Goal: Information Seeking & Learning: Learn about a topic

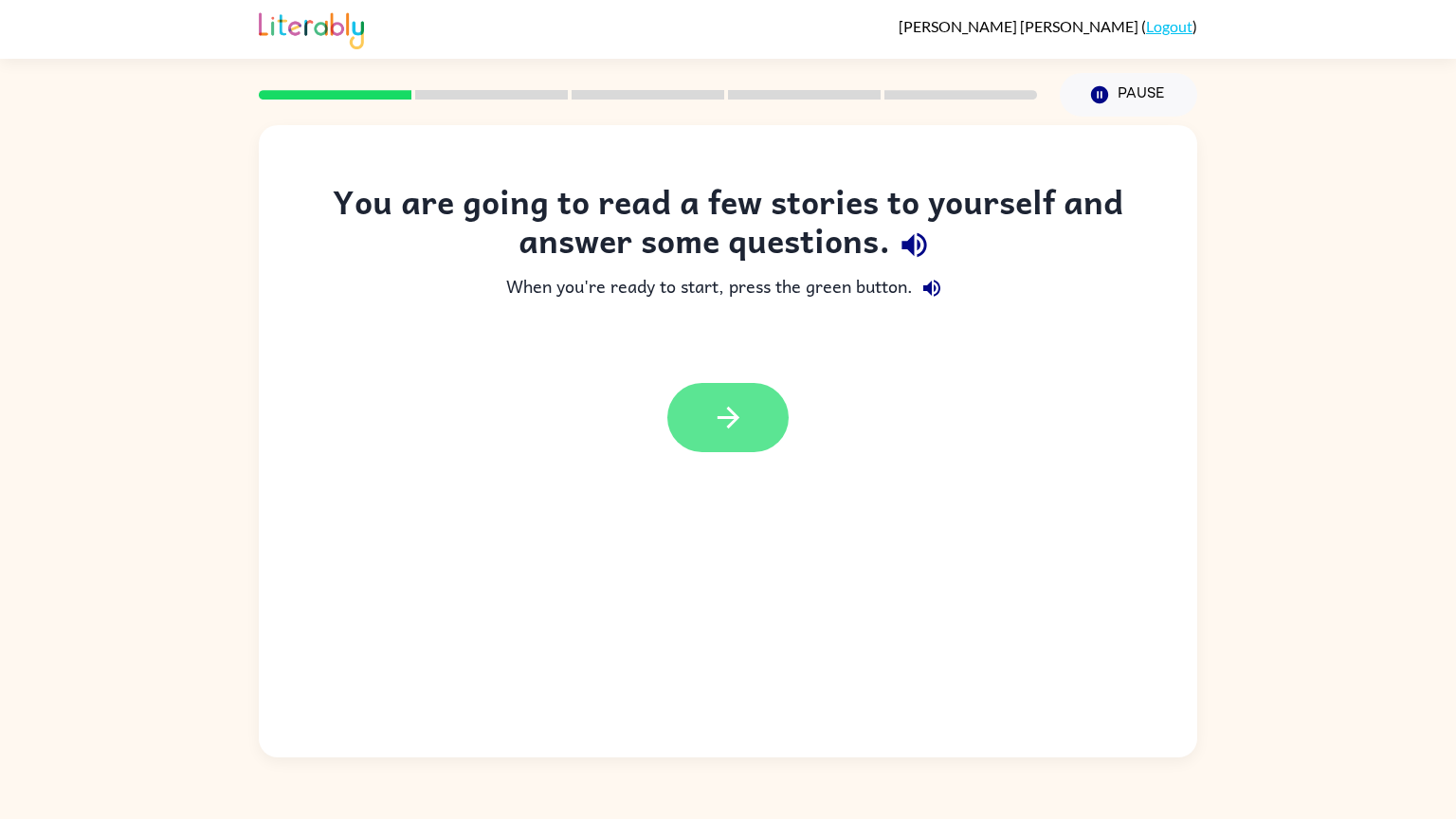
click at [729, 428] on icon "button" at bounding box center [728, 416] width 33 height 33
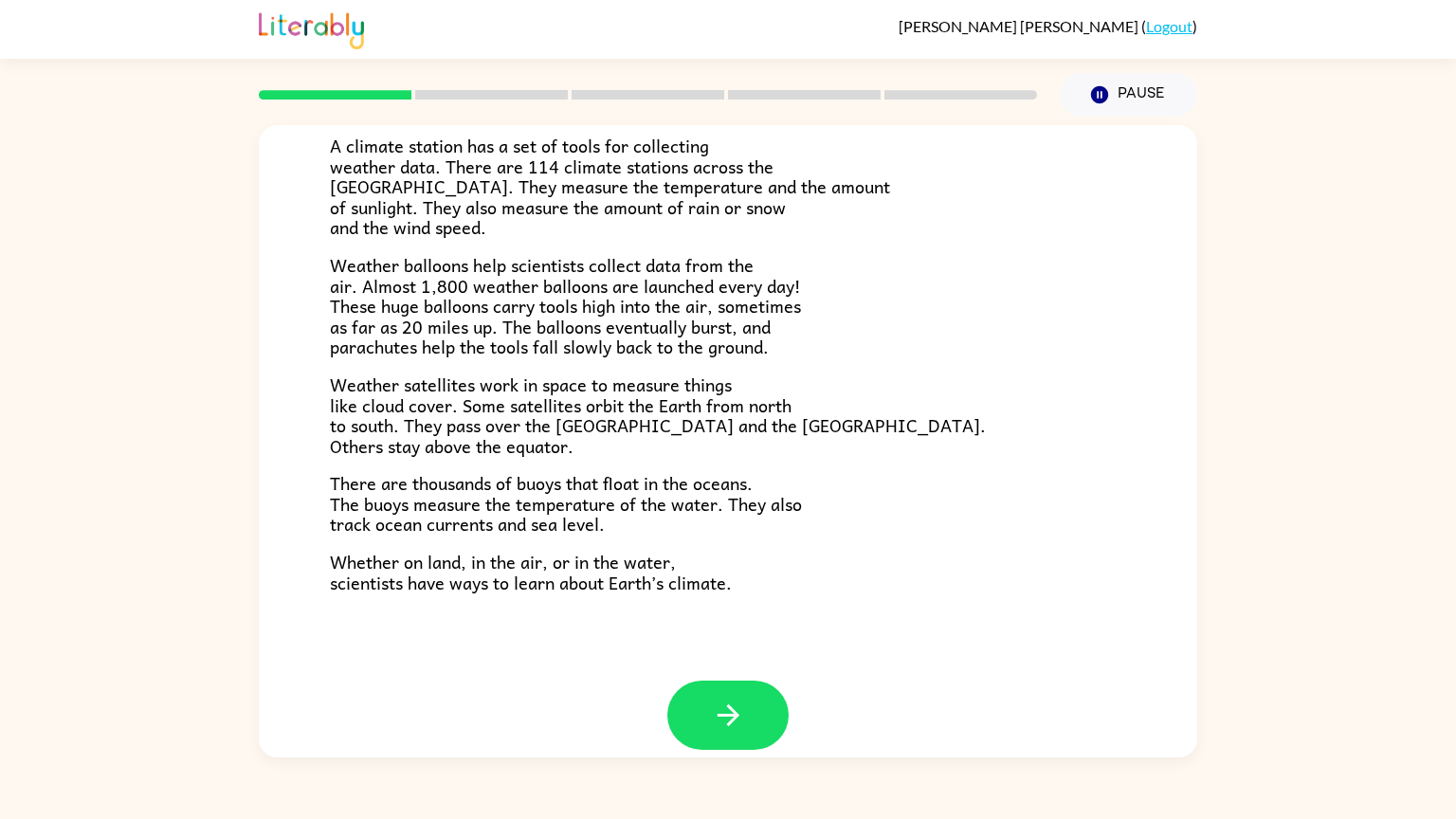
scroll to position [439, 0]
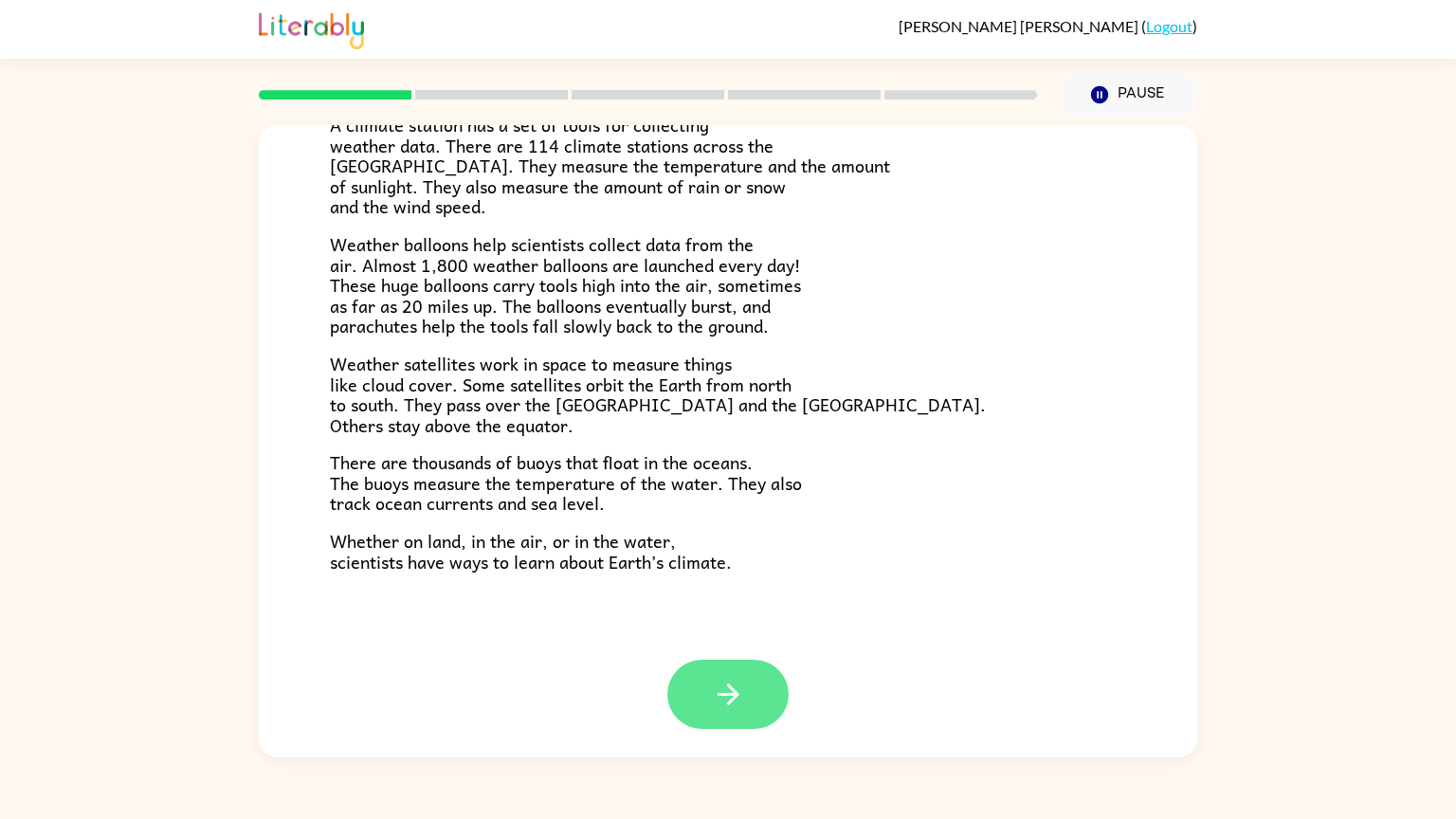
click at [728, 698] on icon "button" at bounding box center [728, 693] width 33 height 33
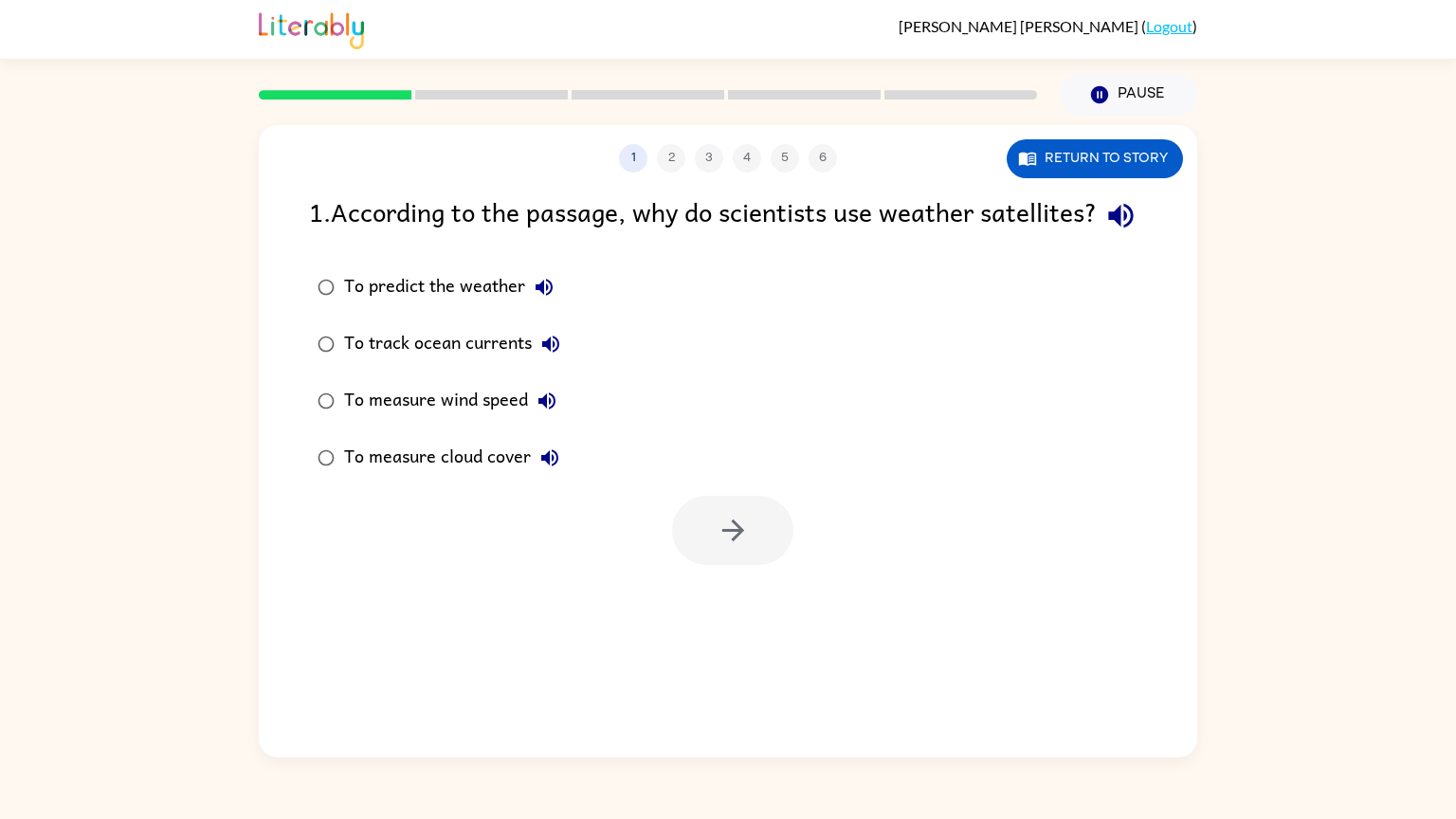
scroll to position [0, 0]
click at [1097, 240] on button "button" at bounding box center [1121, 215] width 49 height 49
click at [745, 565] on button "button" at bounding box center [733, 530] width 121 height 69
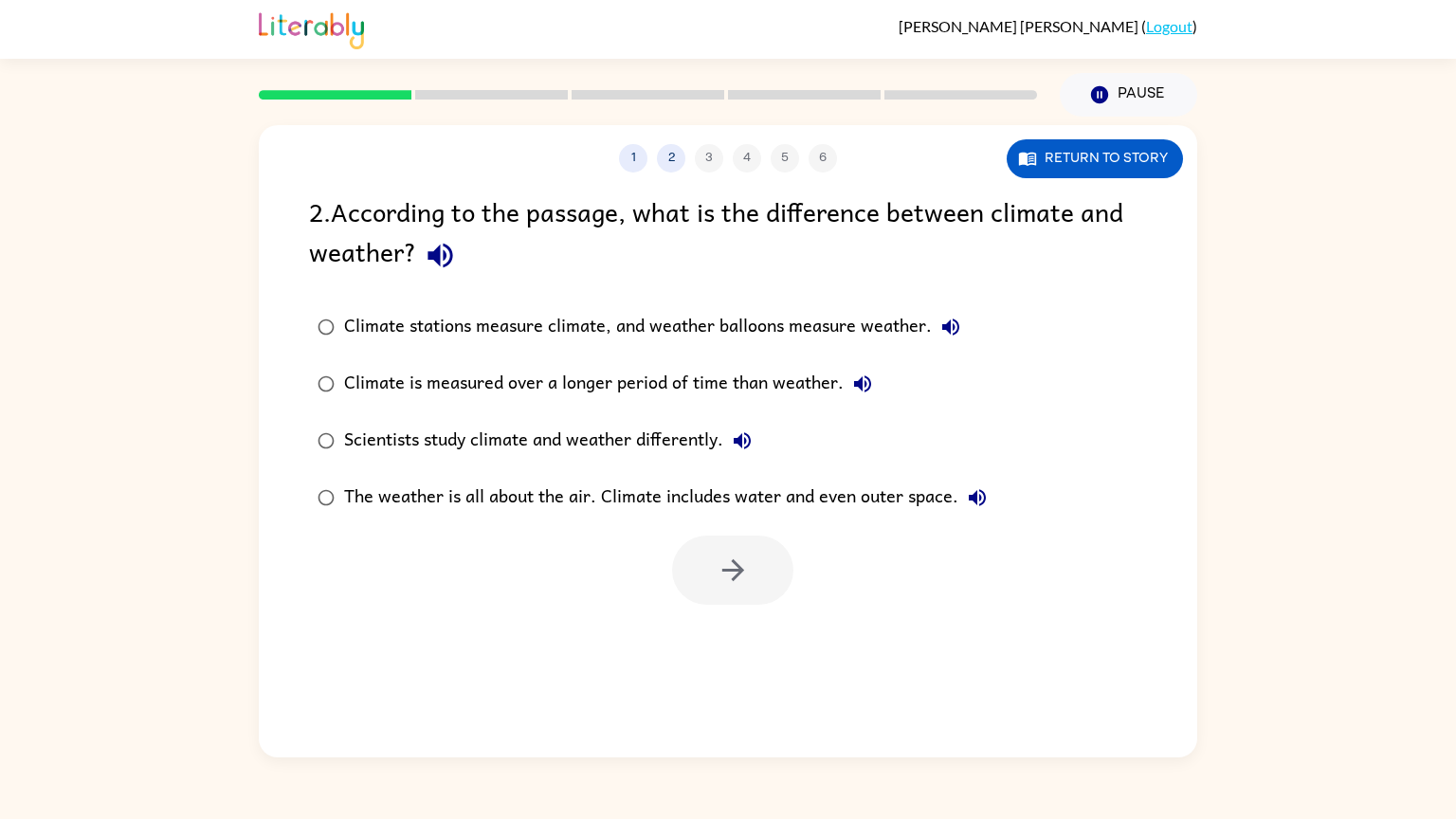
click at [432, 255] on icon "button" at bounding box center [439, 256] width 25 height 25
click at [701, 554] on button "button" at bounding box center [733, 570] width 121 height 69
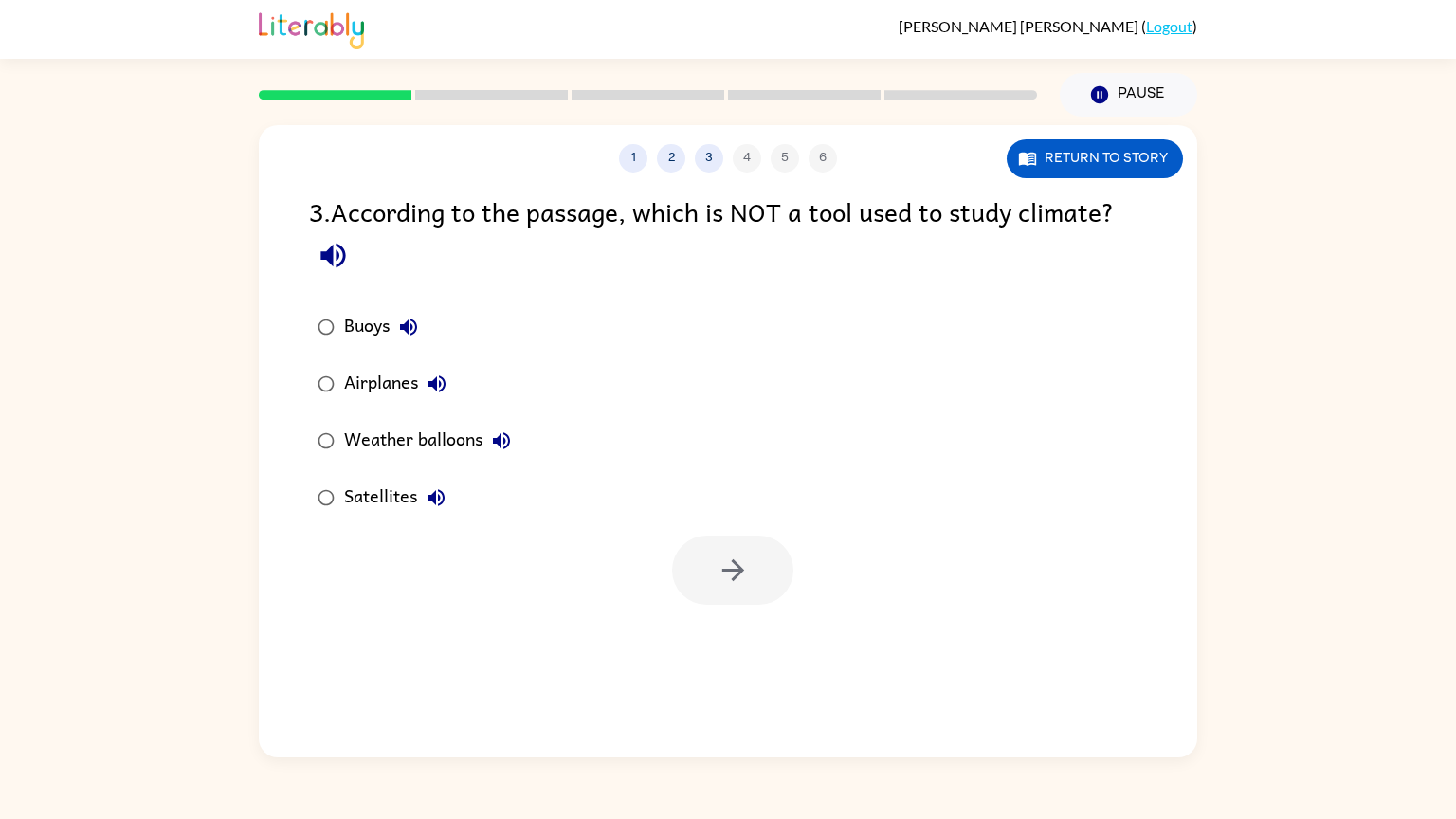
click at [336, 267] on icon "button" at bounding box center [332, 256] width 25 height 25
click at [727, 579] on icon "button" at bounding box center [733, 569] width 33 height 33
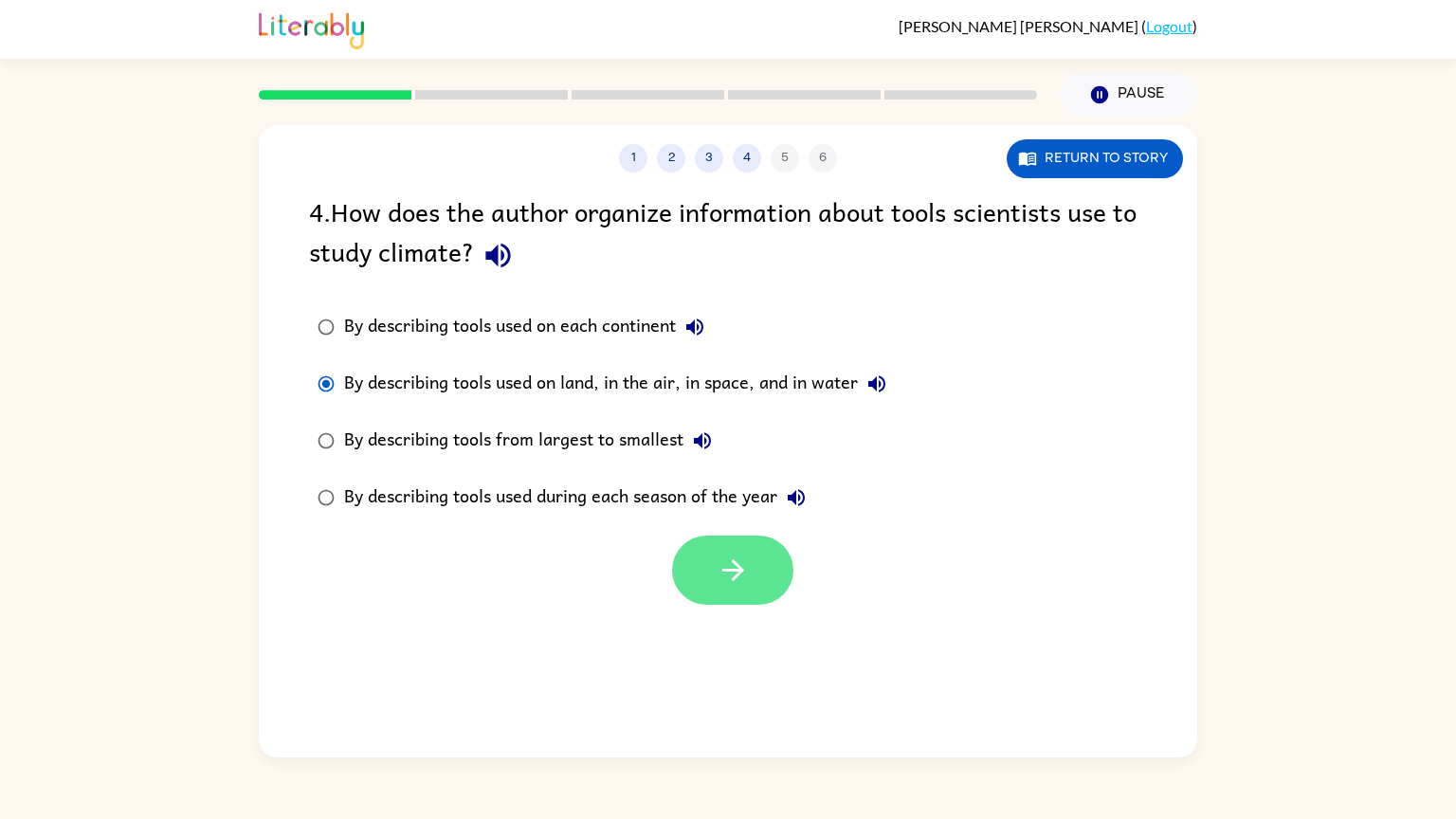
click at [741, 574] on icon "button" at bounding box center [733, 569] width 33 height 33
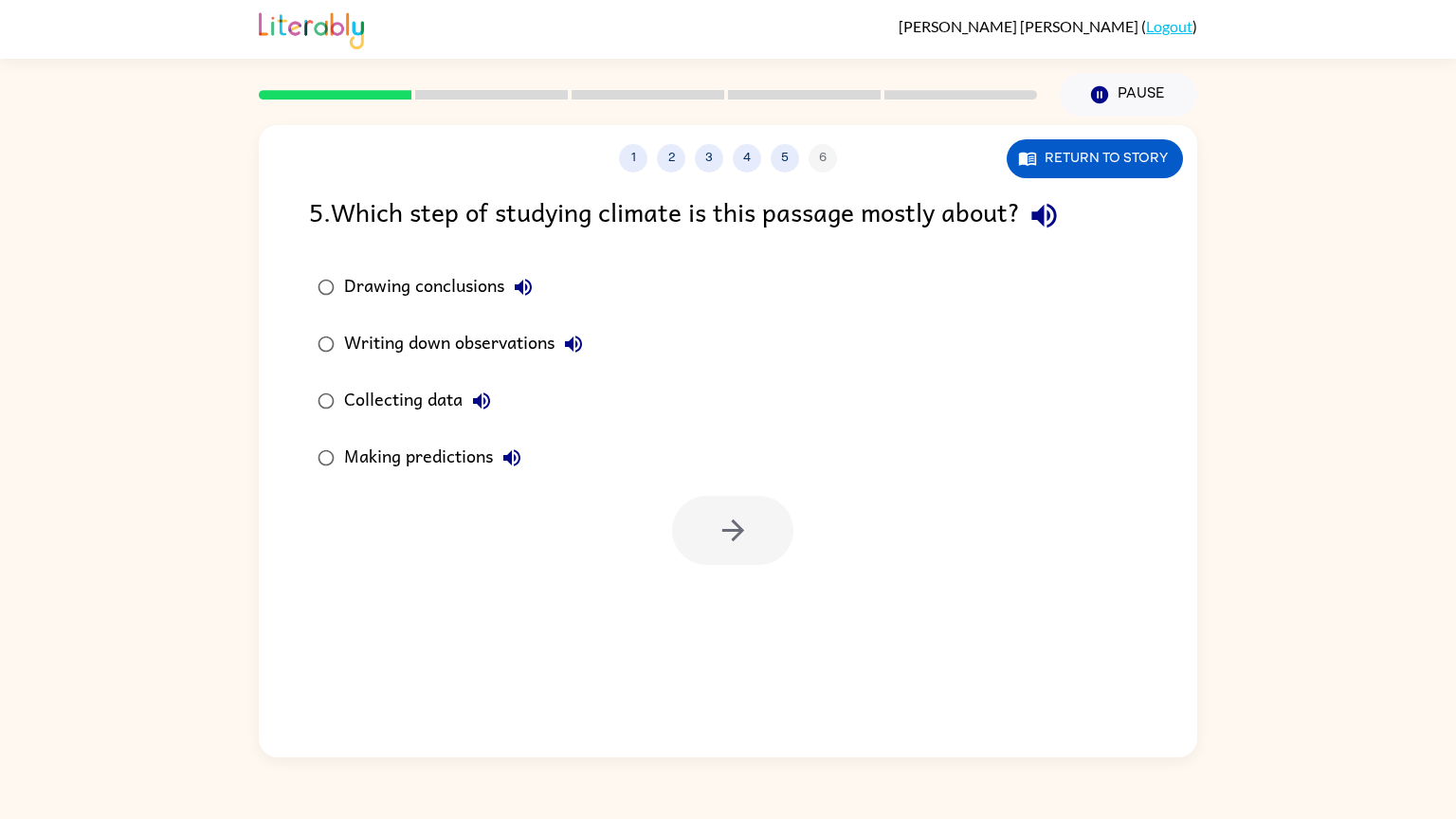
click at [1062, 233] on button "button" at bounding box center [1044, 215] width 49 height 49
click at [1048, 221] on icon "button" at bounding box center [1043, 216] width 25 height 25
click at [531, 289] on icon "button" at bounding box center [523, 287] width 17 height 17
click at [590, 354] on button "Writing down observations" at bounding box center [573, 344] width 38 height 38
click at [484, 398] on icon "button" at bounding box center [481, 401] width 17 height 17
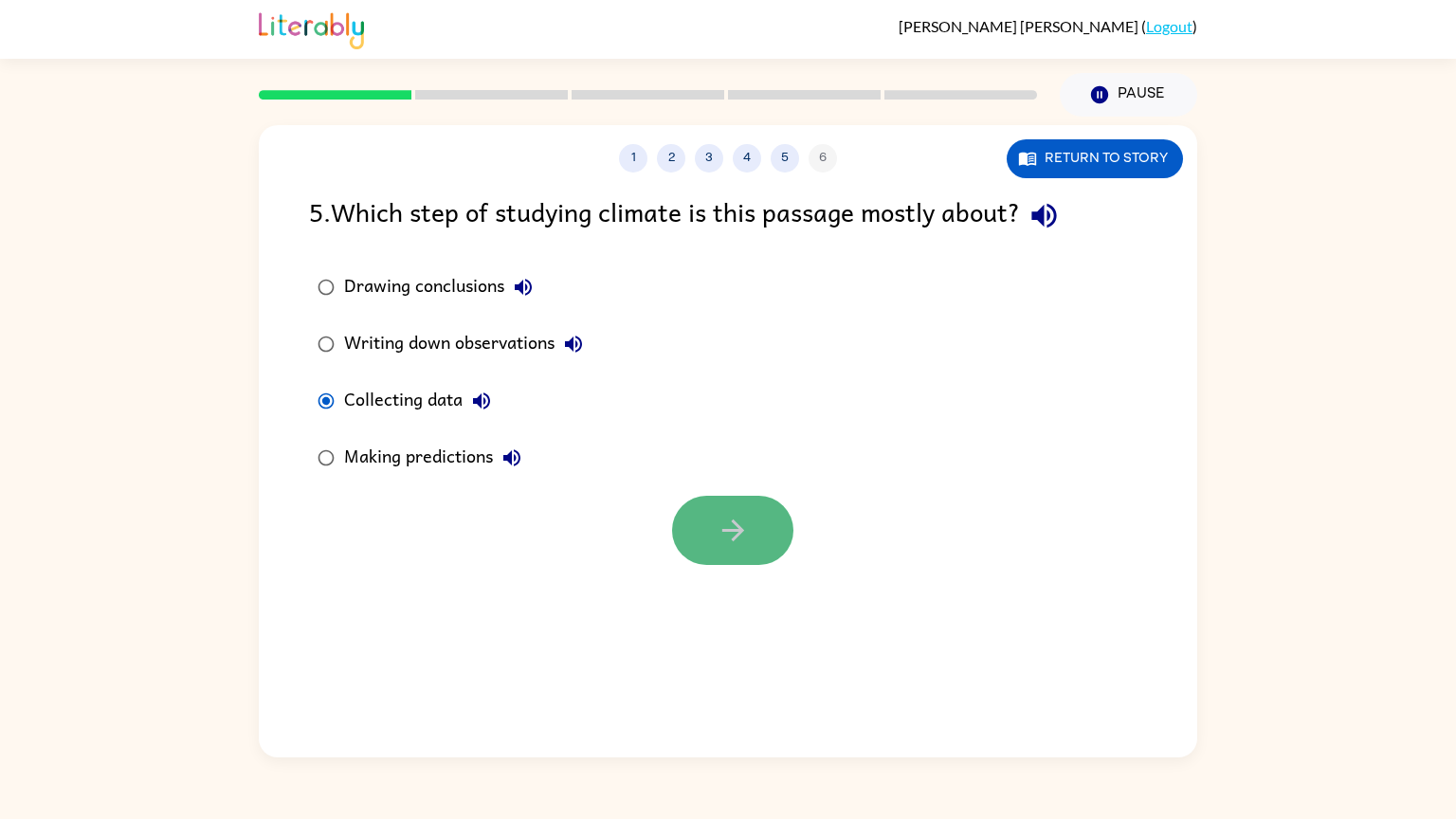
click at [739, 522] on icon "button" at bounding box center [733, 529] width 33 height 33
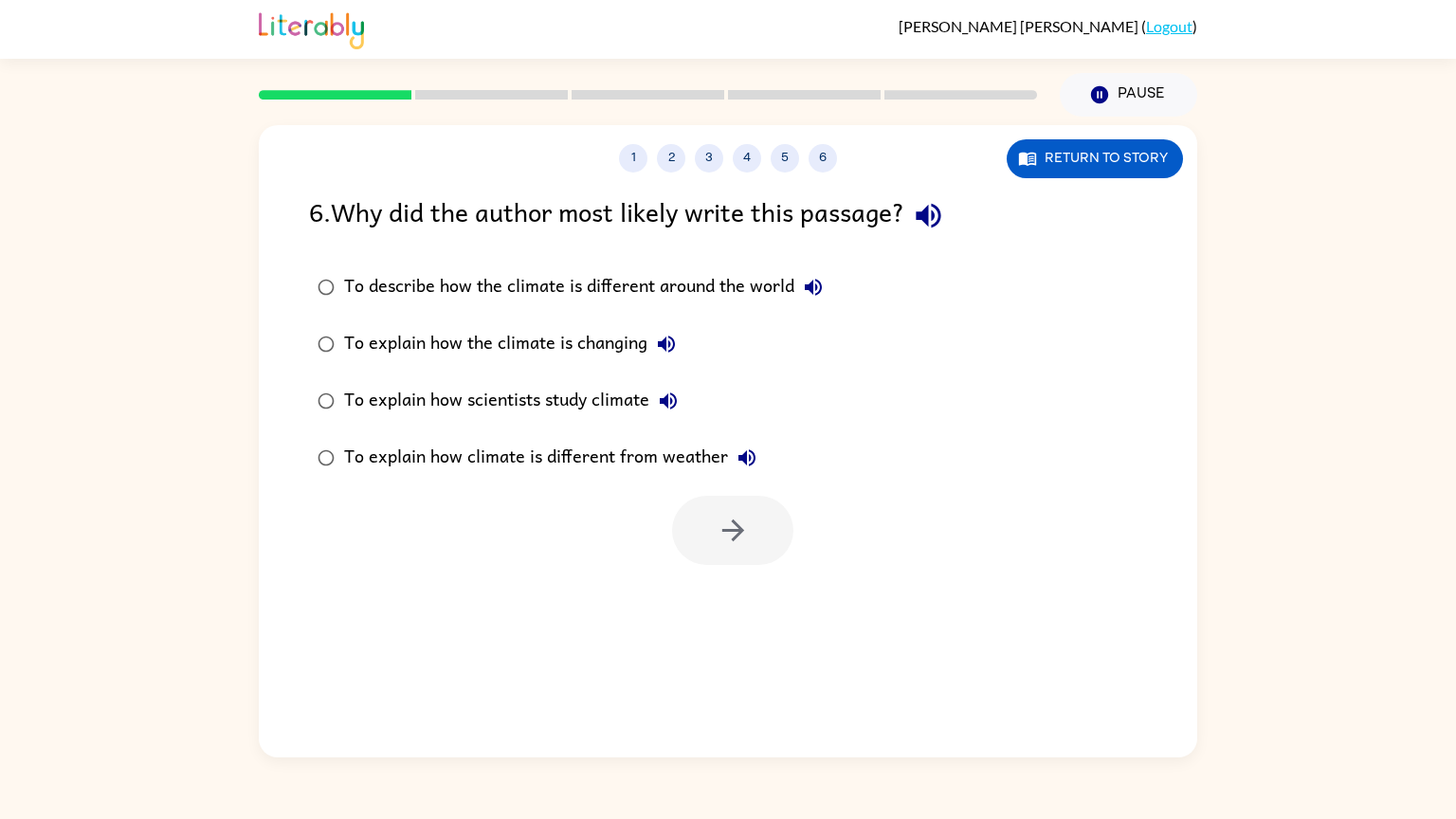
click at [945, 220] on icon "button" at bounding box center [928, 215] width 33 height 33
click at [672, 400] on icon "button" at bounding box center [667, 401] width 23 height 23
drag, startPoint x: 706, startPoint y: 528, endPoint x: 601, endPoint y: 491, distance: 111.3
click at [601, 491] on div at bounding box center [728, 525] width 938 height 78
click at [669, 404] on icon "button" at bounding box center [667, 401] width 17 height 17
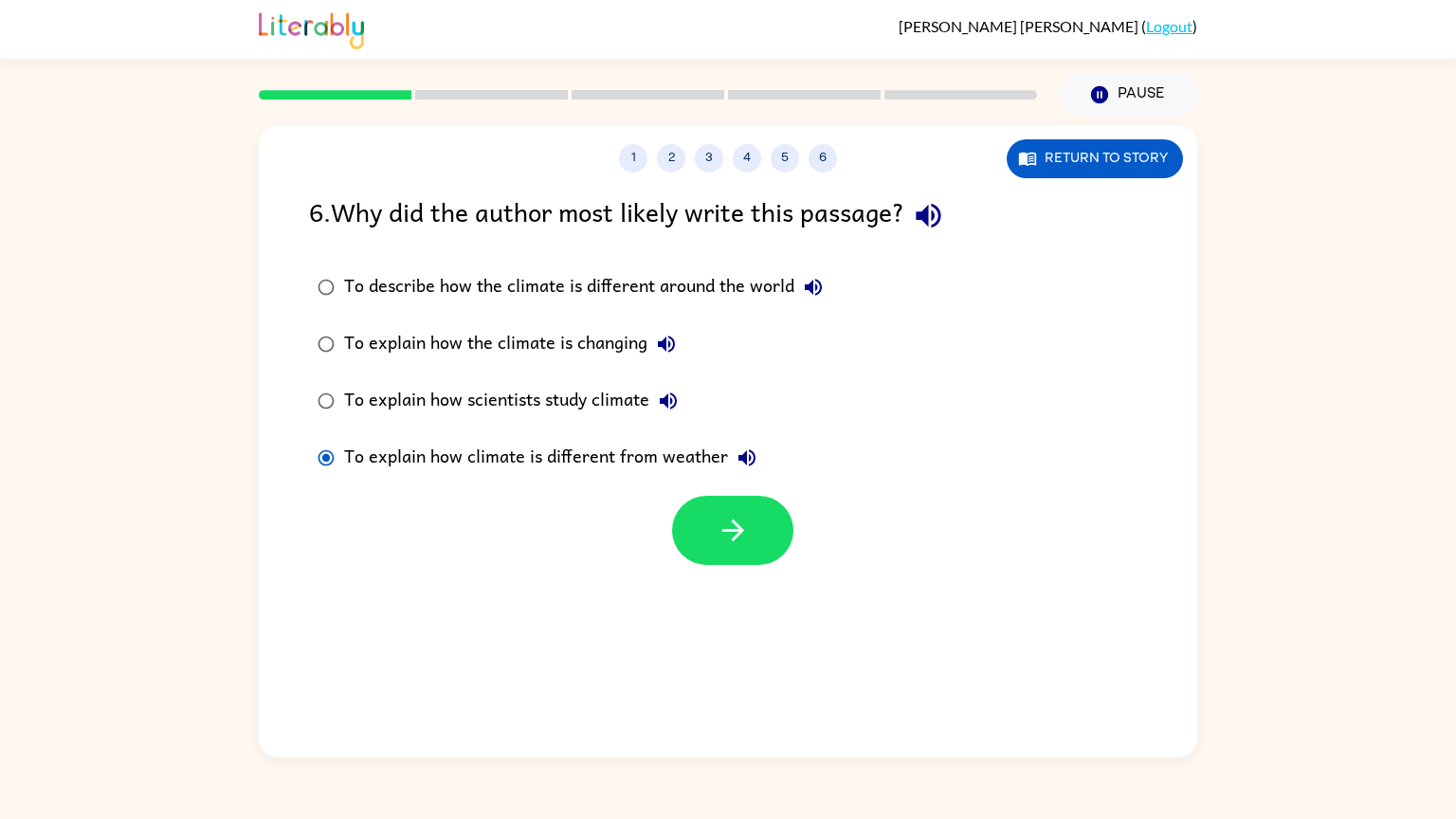
click at [655, 340] on button "To explain how the climate is changing" at bounding box center [667, 344] width 38 height 38
click at [814, 290] on icon "button" at bounding box center [813, 287] width 23 height 23
click at [724, 516] on icon "button" at bounding box center [733, 529] width 33 height 33
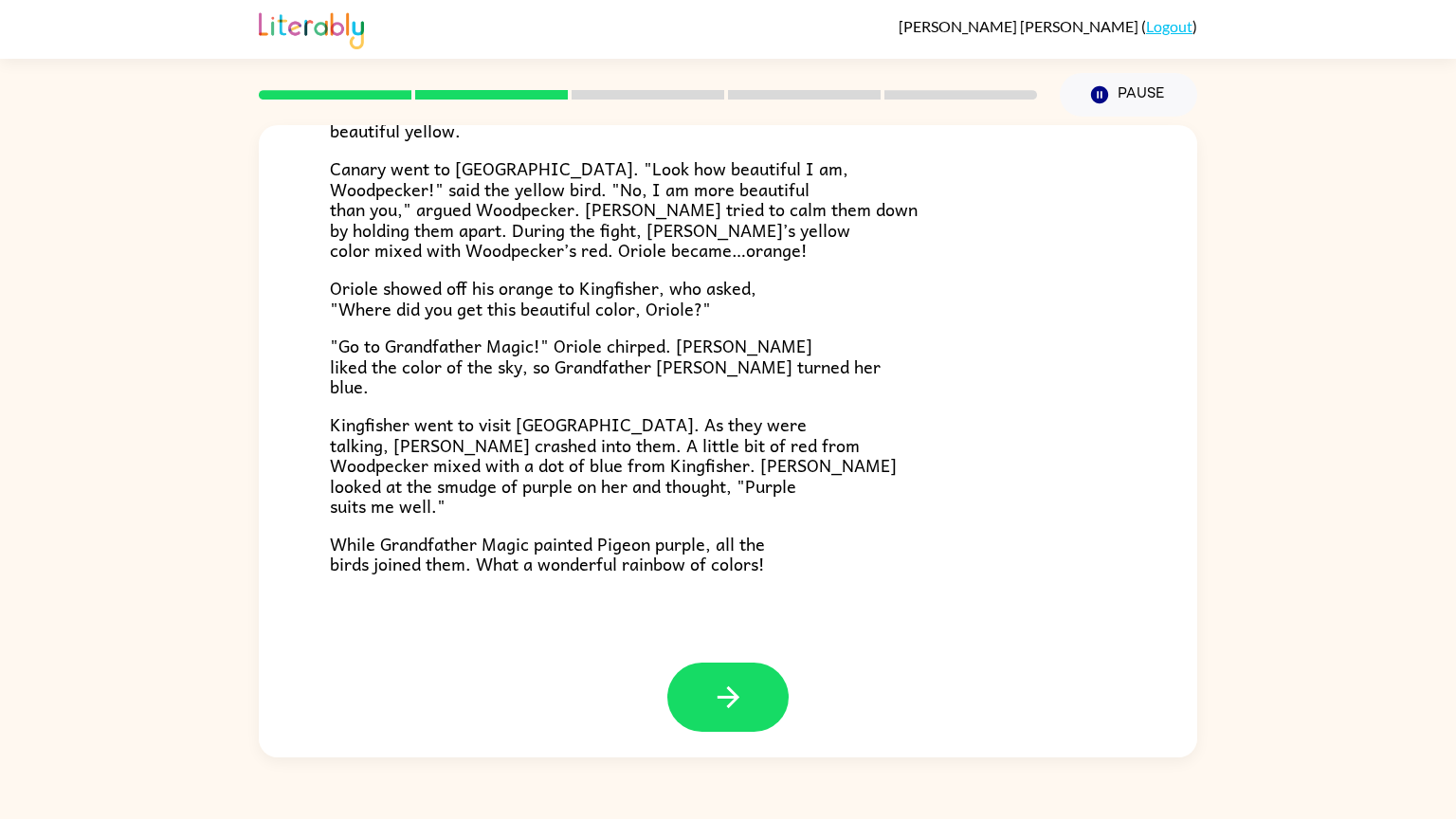
scroll to position [398, 0]
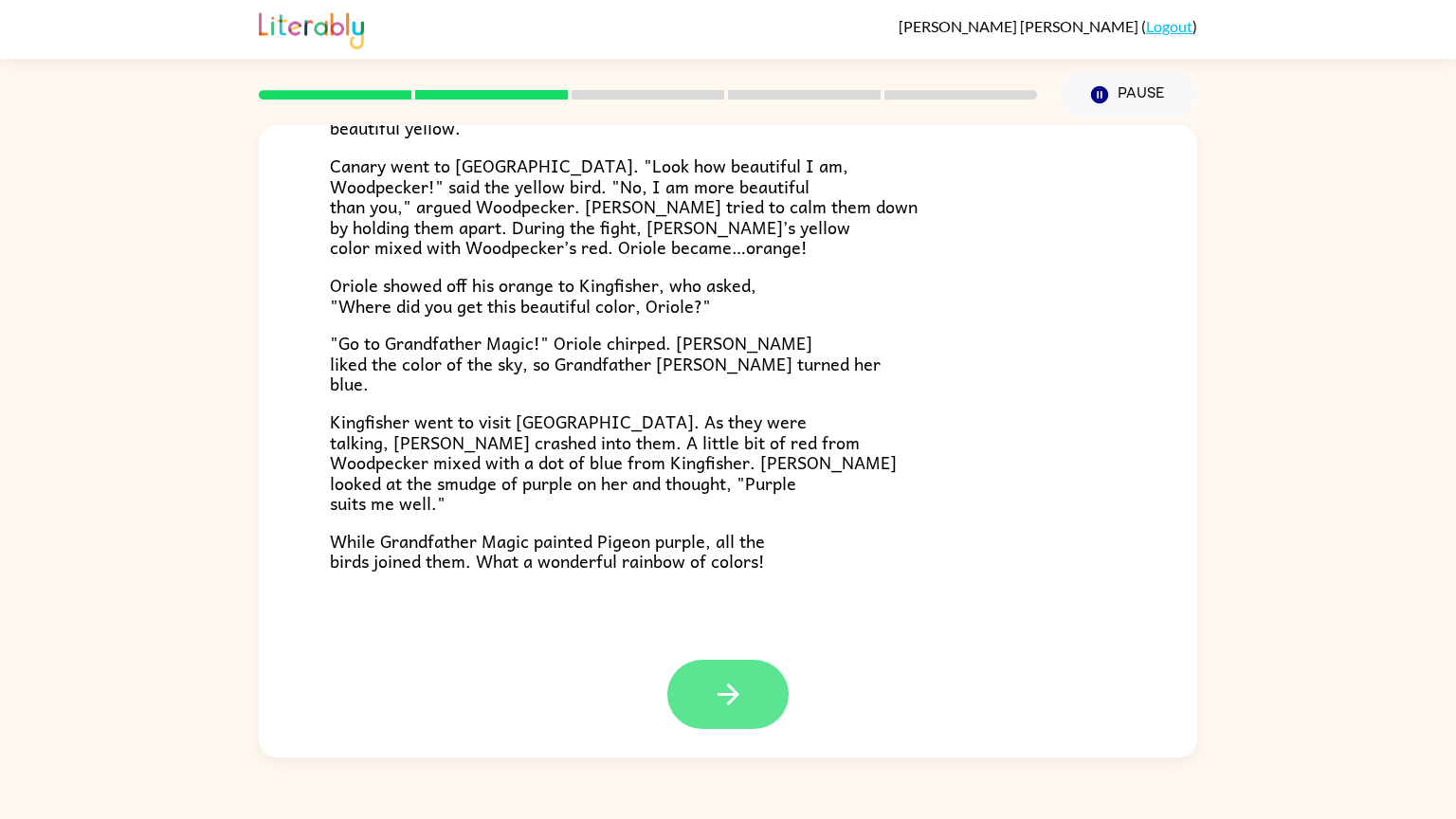
click at [751, 720] on button "button" at bounding box center [728, 694] width 121 height 69
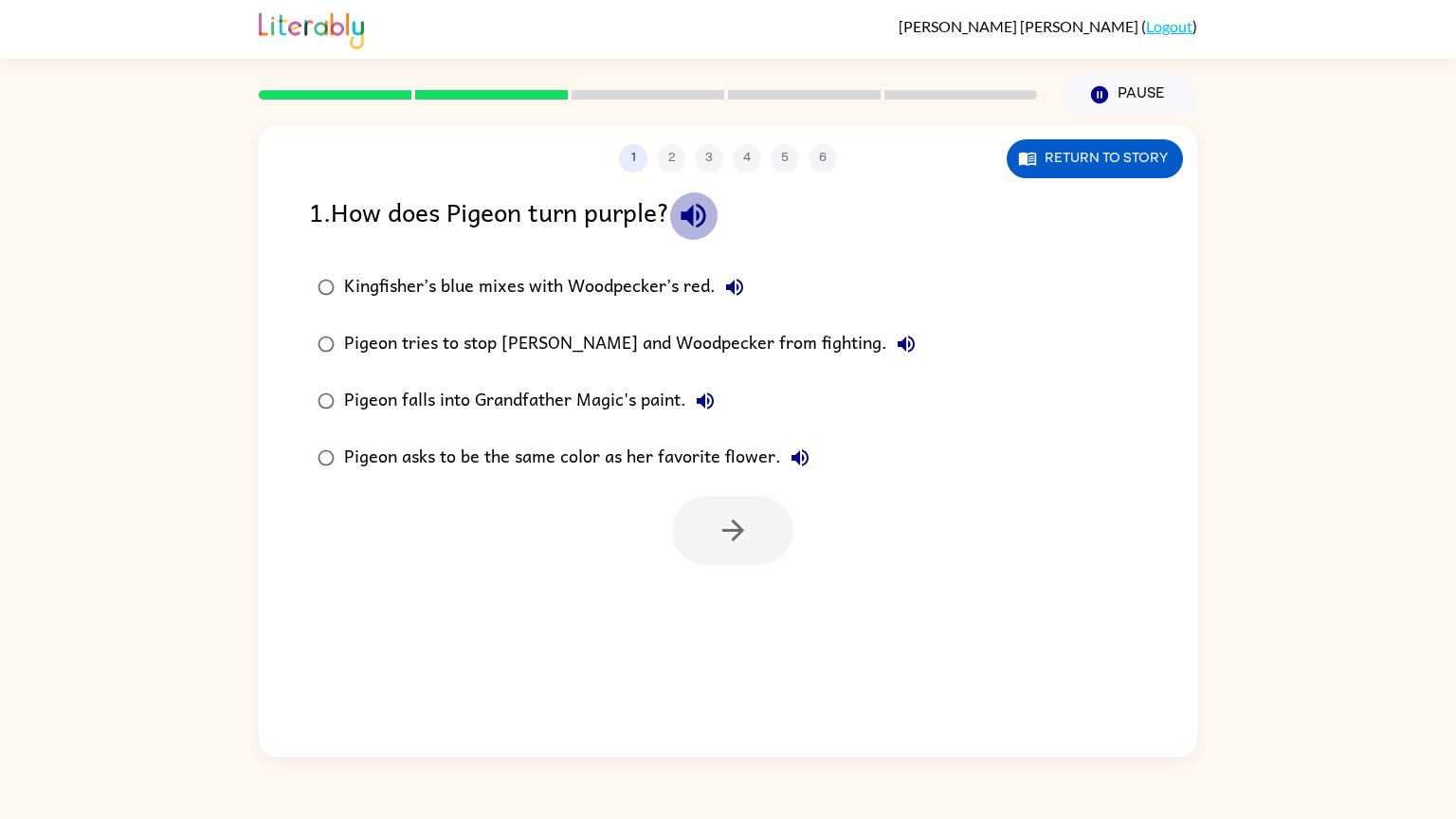
click at [691, 216] on icon "button" at bounding box center [692, 216] width 25 height 25
click at [895, 344] on icon "button" at bounding box center [906, 344] width 23 height 23
click at [711, 400] on icon "button" at bounding box center [705, 401] width 17 height 17
click at [801, 461] on icon "button" at bounding box center [799, 457] width 23 height 23
click at [753, 536] on button "button" at bounding box center [733, 530] width 121 height 69
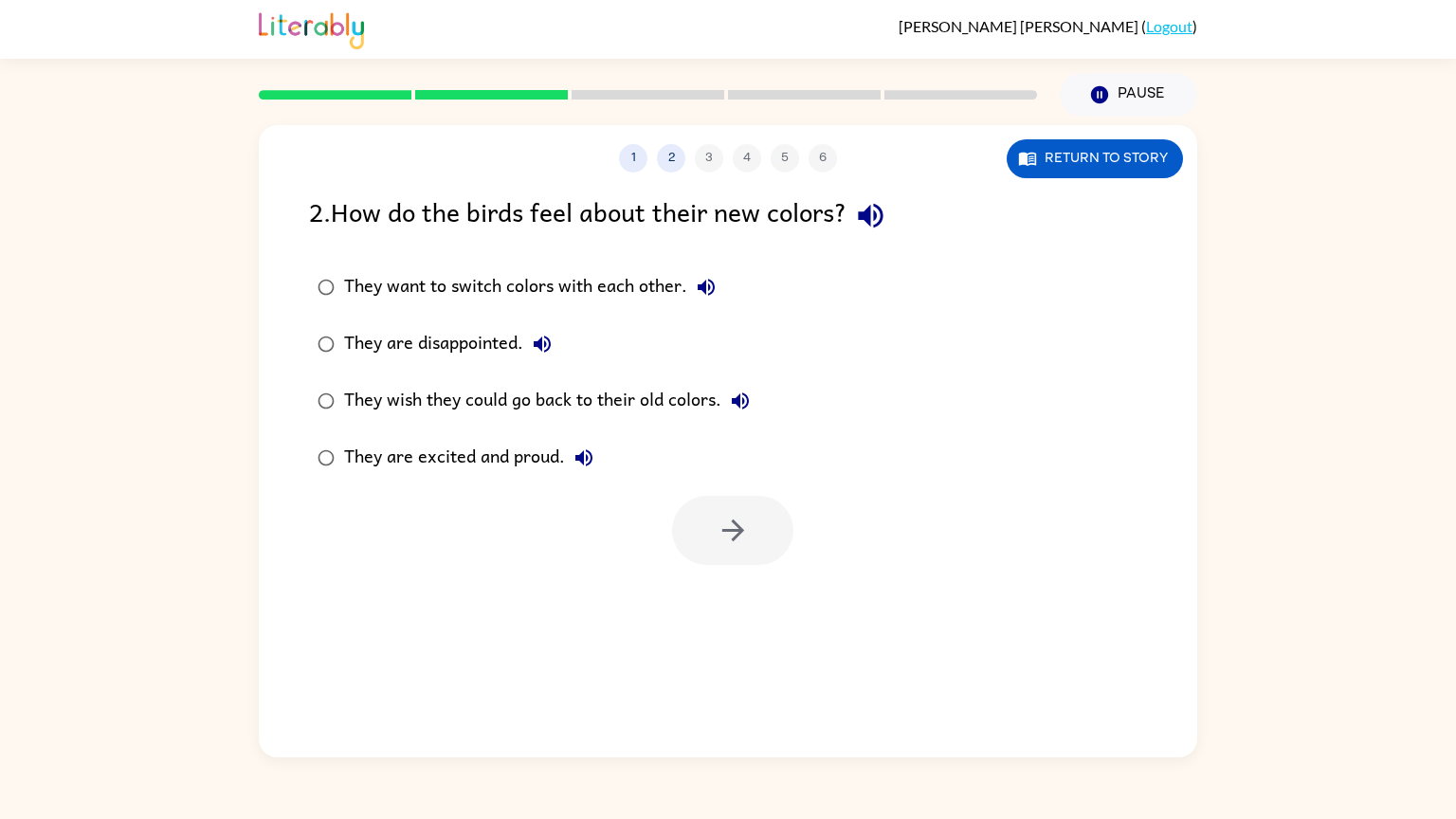
click at [870, 219] on icon "button" at bounding box center [870, 216] width 25 height 25
click at [577, 450] on icon "button" at bounding box center [583, 457] width 23 height 23
click at [761, 520] on button "button" at bounding box center [733, 530] width 121 height 69
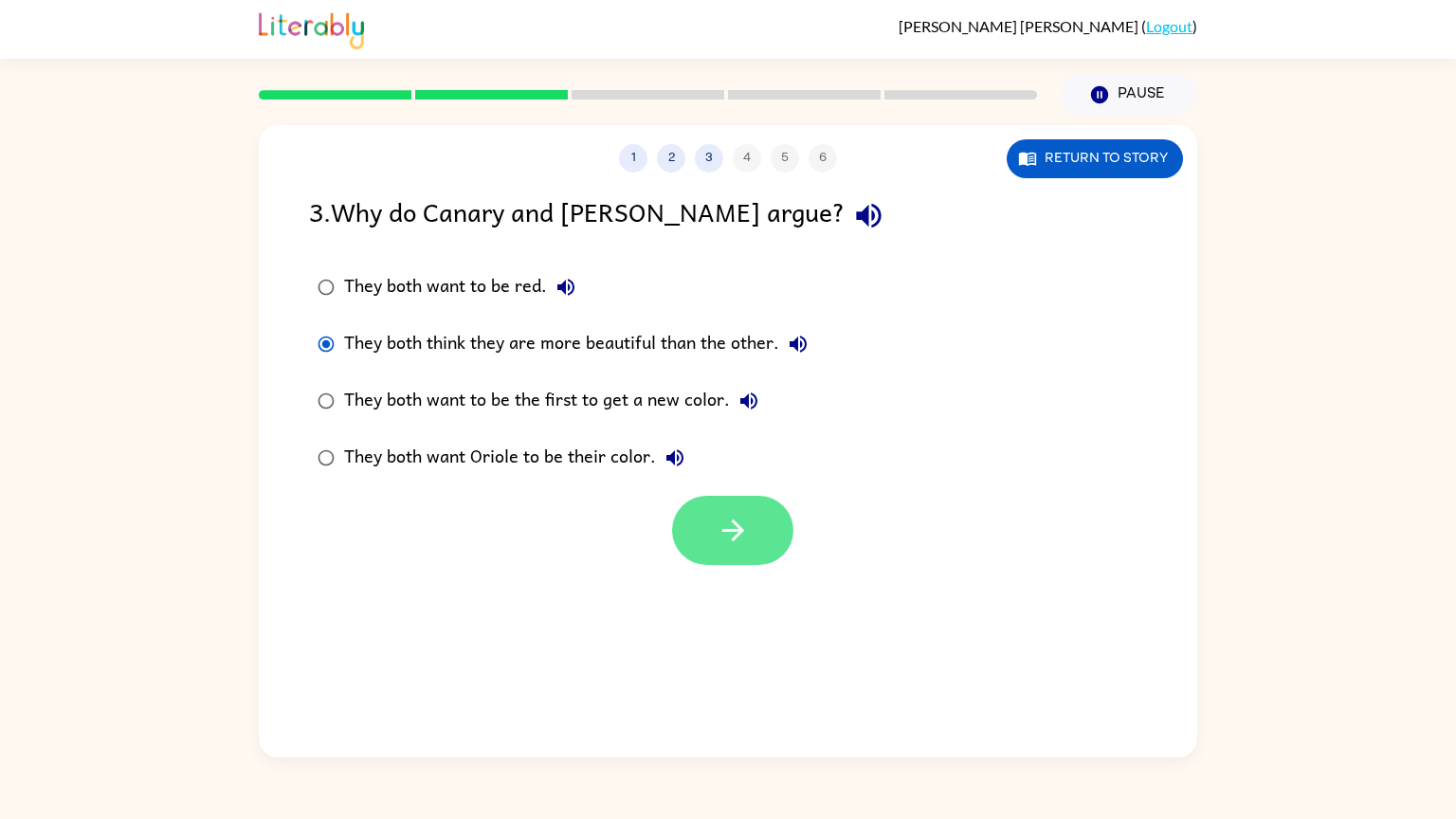
click at [769, 534] on button "button" at bounding box center [733, 530] width 121 height 69
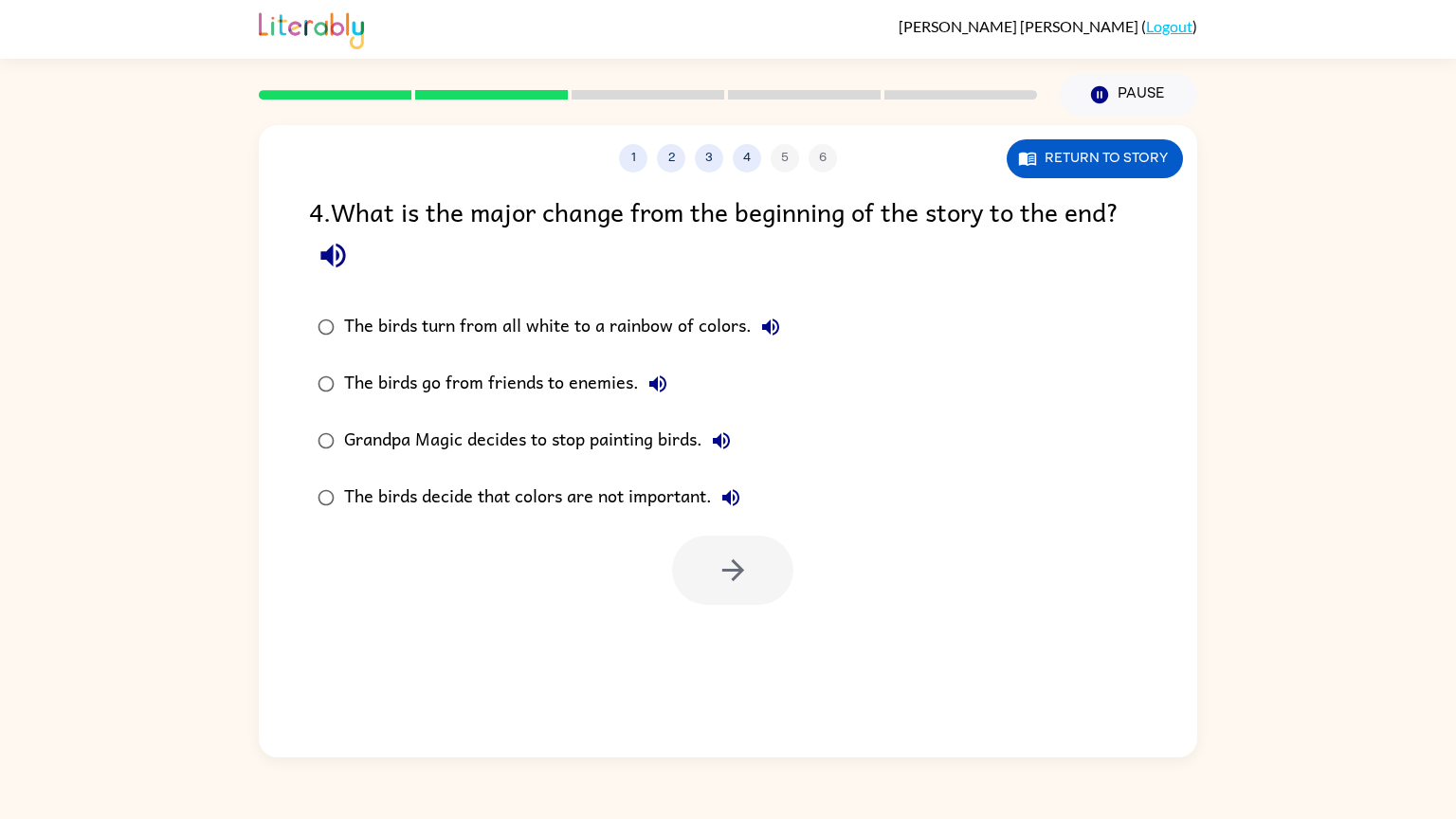
click at [725, 496] on icon "button" at bounding box center [730, 497] width 17 height 17
click at [774, 329] on icon "button" at bounding box center [771, 326] width 17 height 17
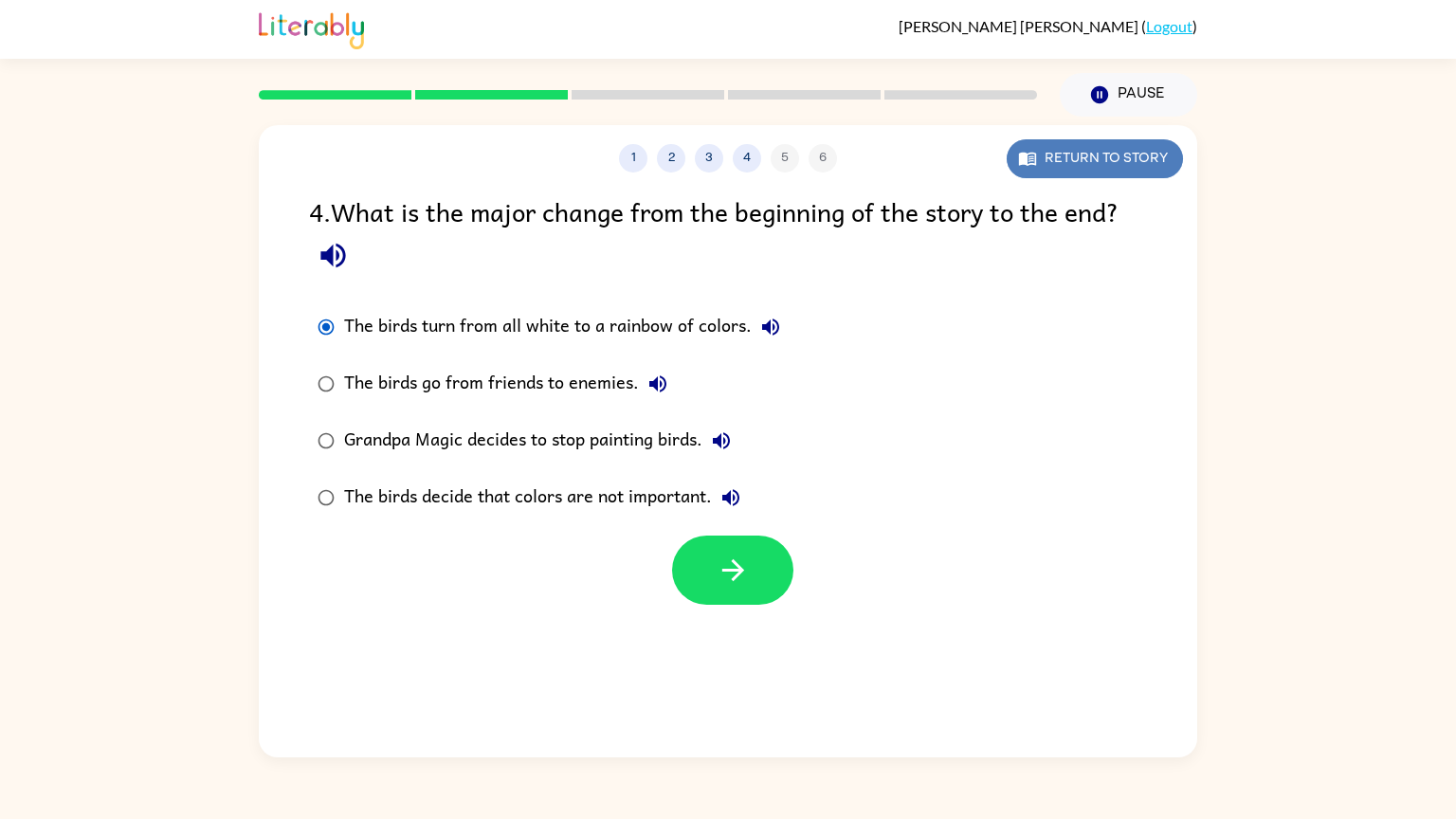
click at [1064, 157] on button "Return to story" at bounding box center [1095, 159] width 177 height 39
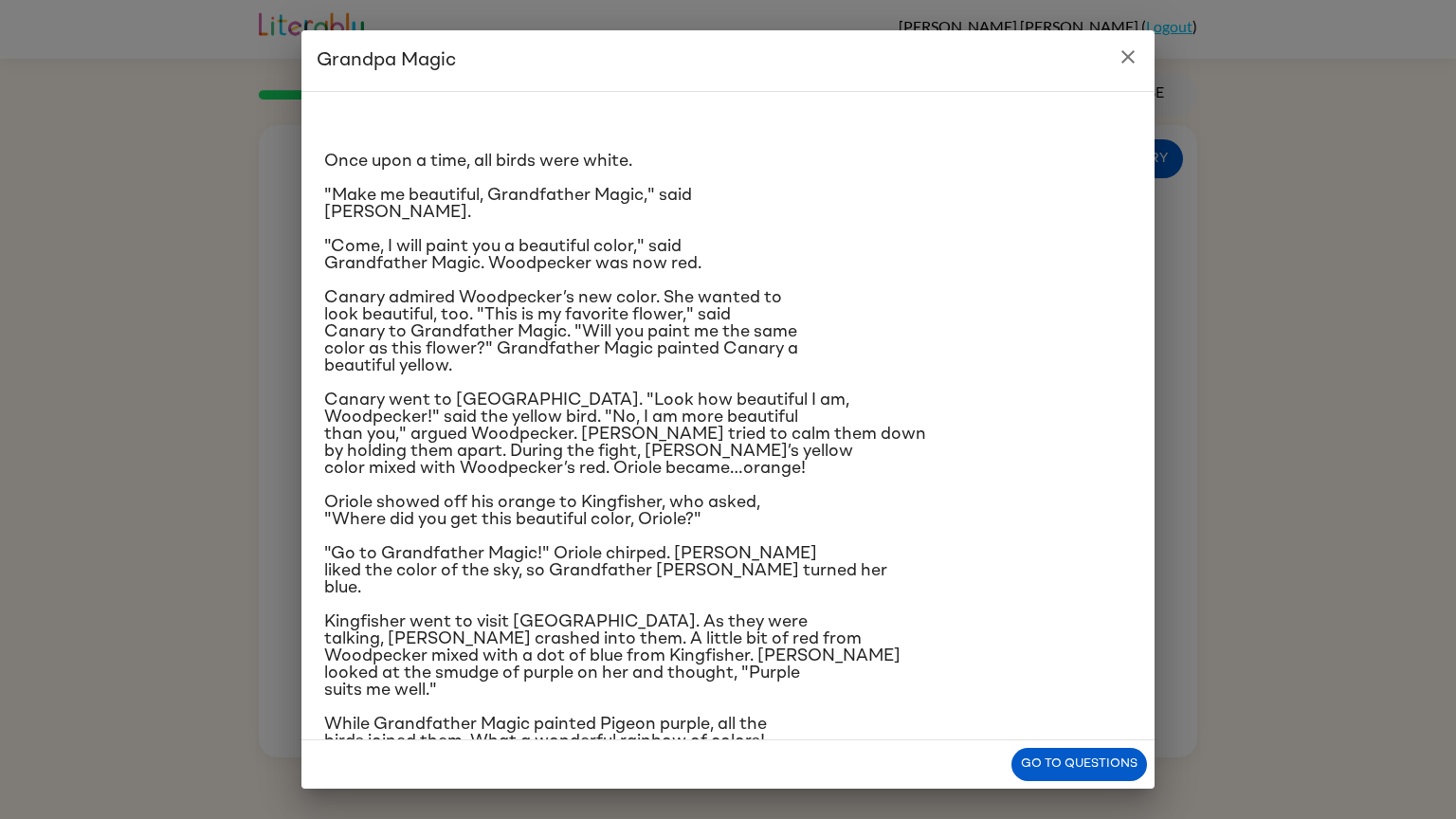
click at [1068, 779] on button "Go to questions" at bounding box center [1079, 763] width 136 height 33
click at [1074, 785] on div "[PERSON_NAME] ( Logout ) Pause Pause 1 2 3 4 5 6 Return to story 4 . What is th…" at bounding box center [728, 410] width 1456 height 819
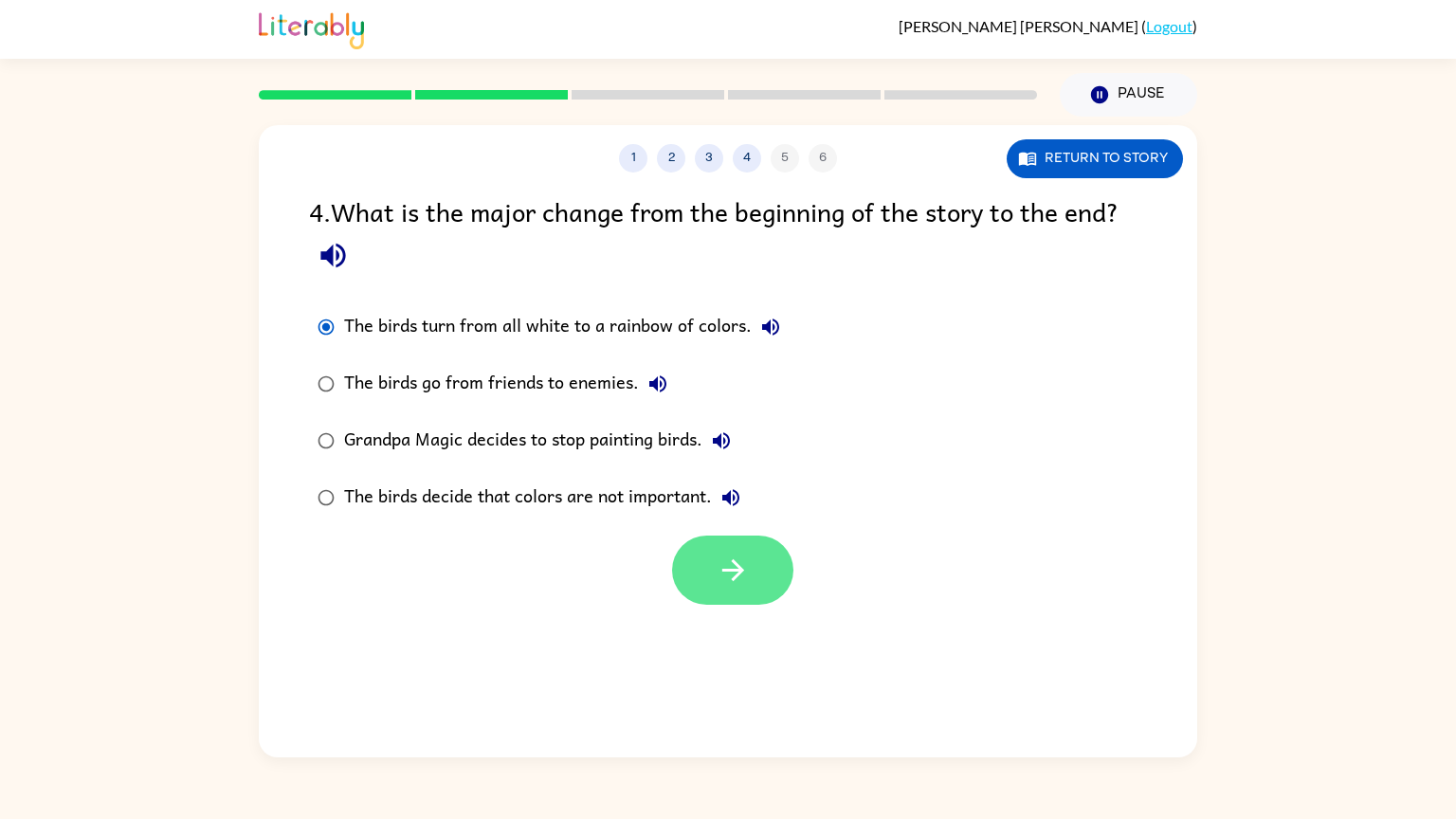
click at [732, 580] on icon "button" at bounding box center [732, 570] width 22 height 22
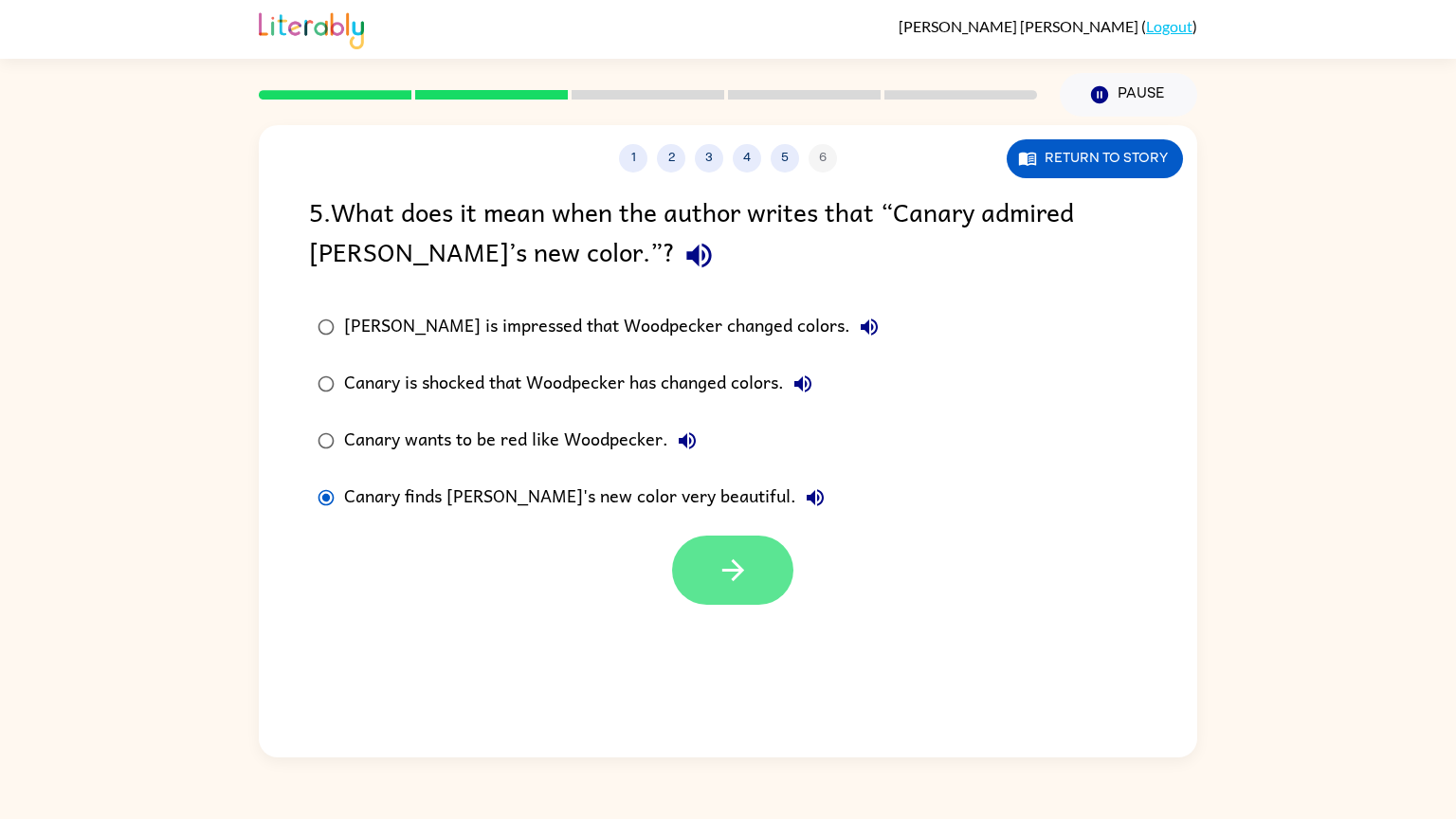
click at [770, 595] on button "button" at bounding box center [733, 570] width 121 height 69
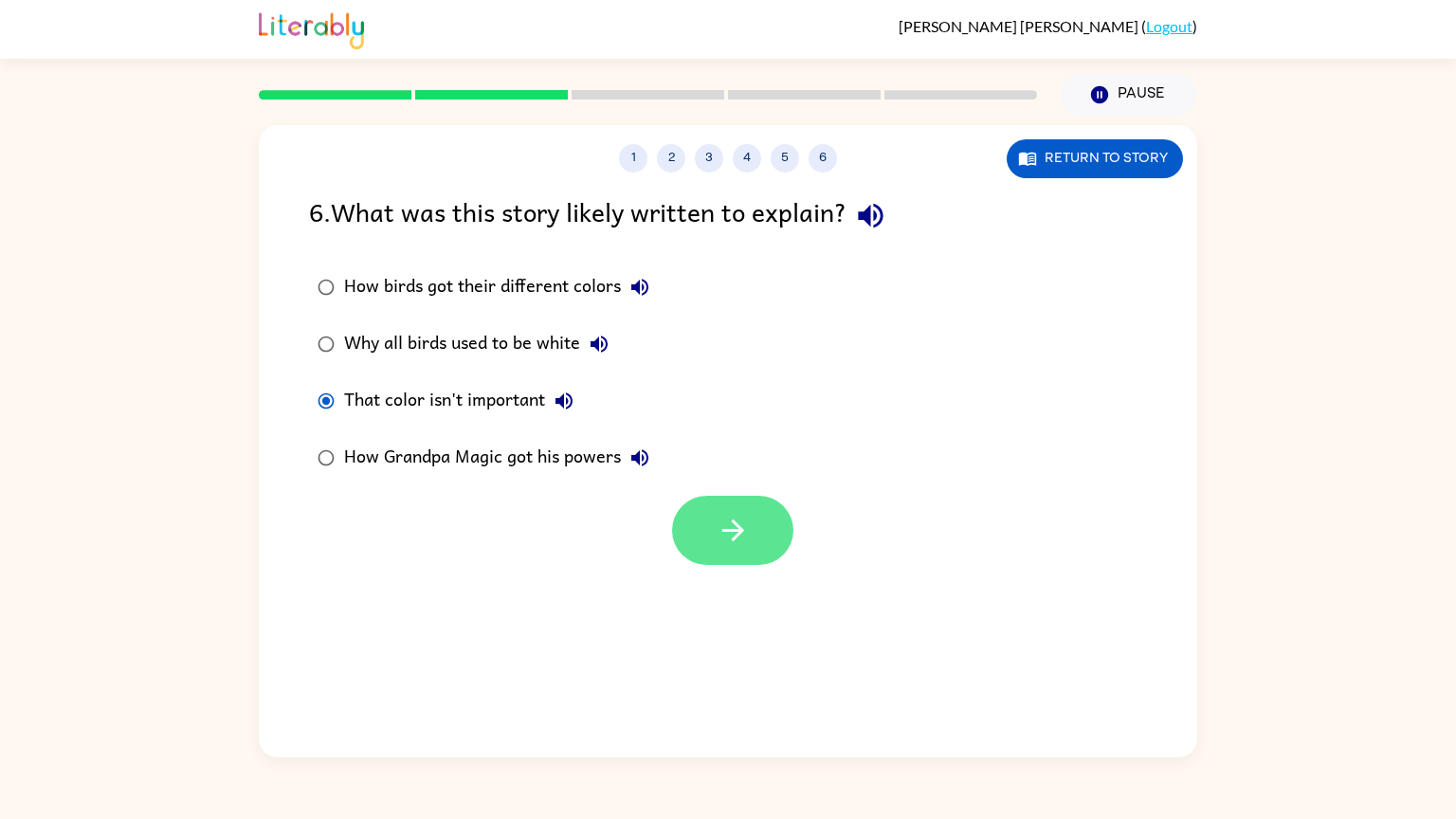
click at [709, 538] on button "button" at bounding box center [733, 530] width 121 height 69
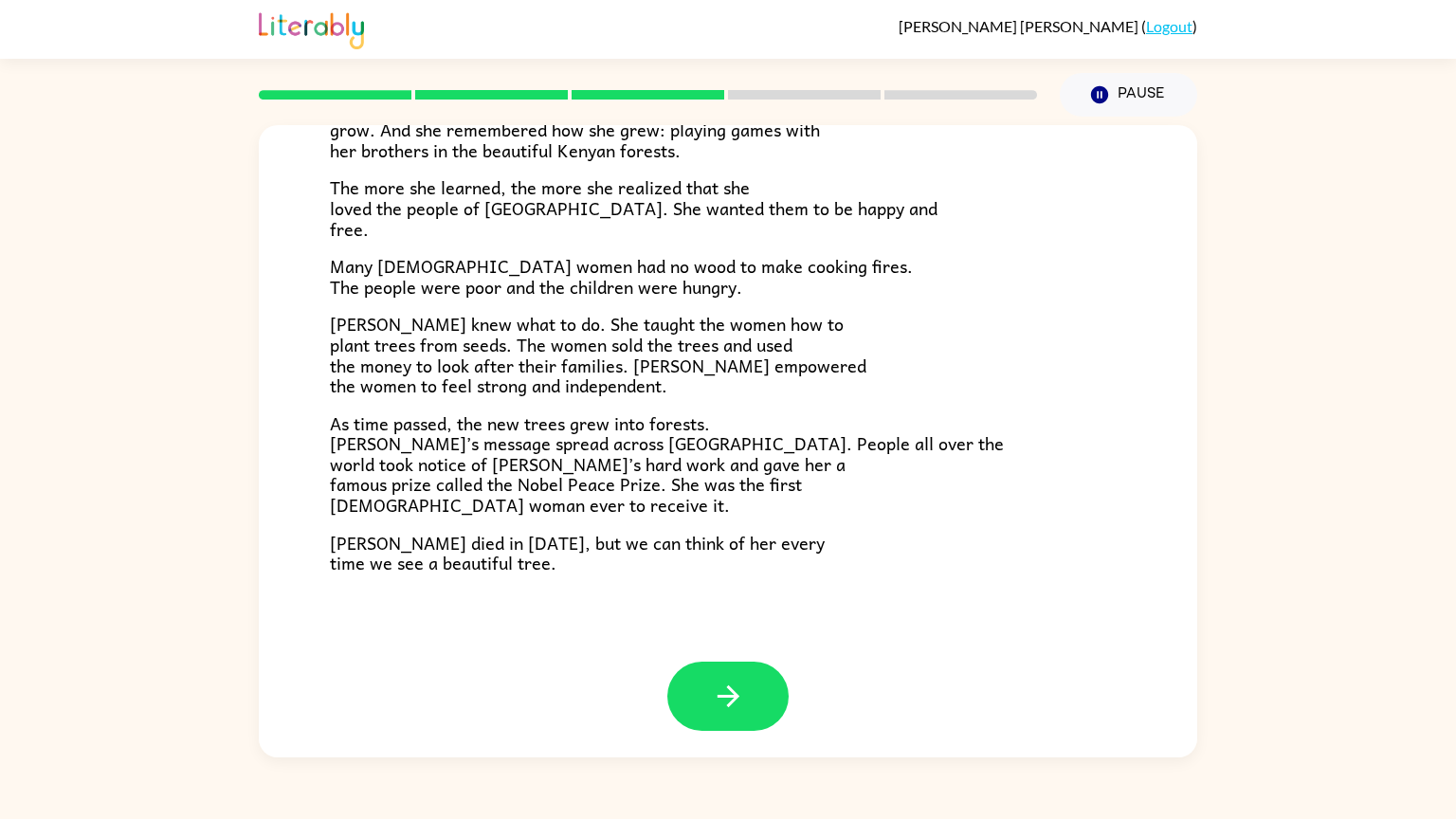
scroll to position [441, 0]
click at [721, 692] on icon "button" at bounding box center [728, 694] width 33 height 33
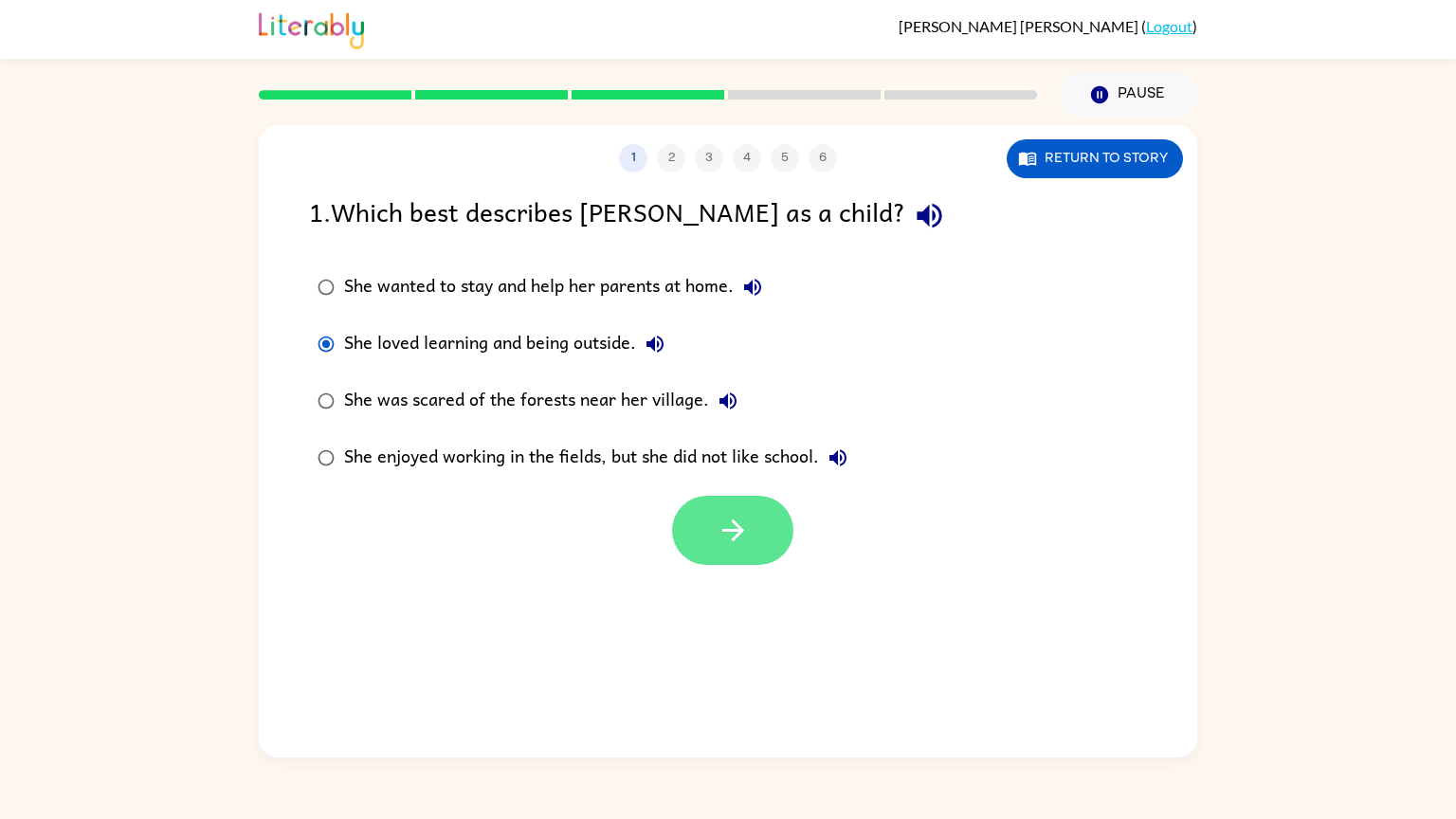
click at [750, 521] on button "button" at bounding box center [733, 530] width 121 height 69
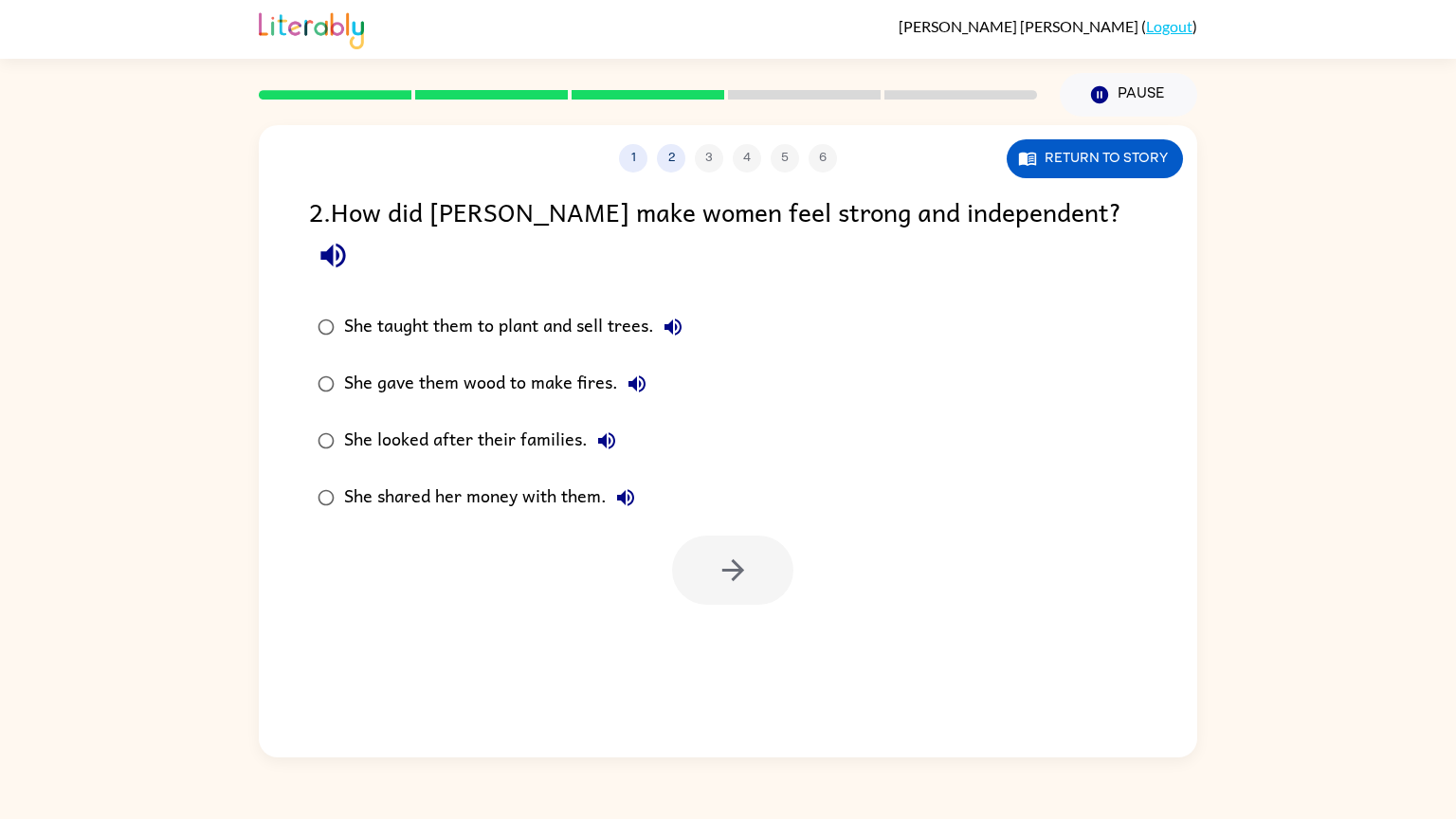
click at [610, 421] on button "She looked after their families." at bounding box center [607, 440] width 38 height 38
click at [636, 373] on icon "button" at bounding box center [637, 384] width 23 height 23
click at [674, 318] on icon "button" at bounding box center [672, 326] width 17 height 17
click at [629, 486] on icon "button" at bounding box center [625, 497] width 23 height 23
click at [597, 429] on icon "button" at bounding box center [606, 440] width 23 height 23
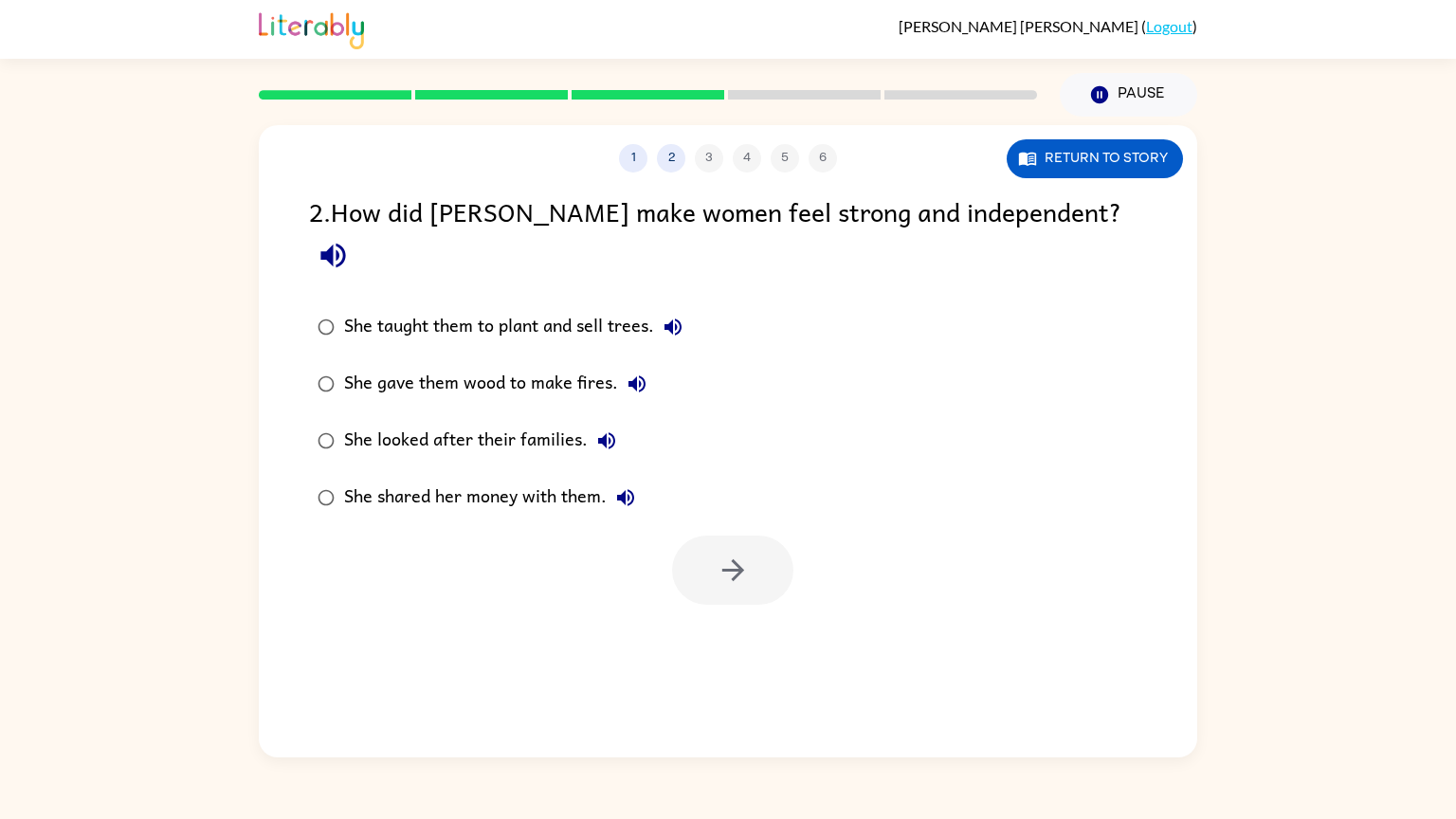
click at [599, 429] on icon "button" at bounding box center [606, 440] width 23 height 23
click at [645, 373] on icon "button" at bounding box center [637, 384] width 23 height 23
click at [615, 429] on icon "button" at bounding box center [606, 440] width 23 height 23
click at [636, 365] on button "She gave them wood to make fires." at bounding box center [637, 384] width 38 height 38
click at [640, 376] on icon "button" at bounding box center [637, 384] width 17 height 17
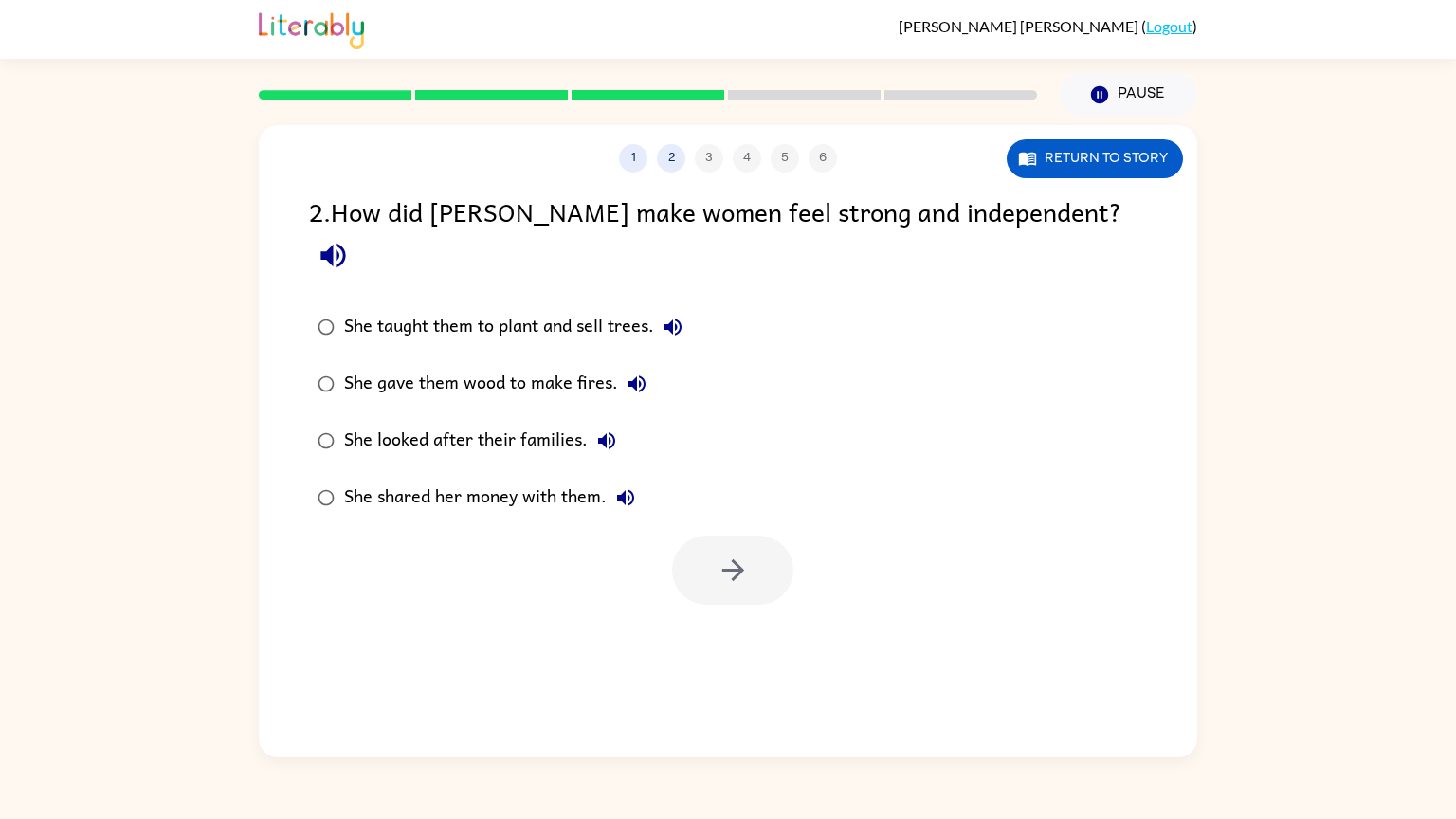
click at [609, 432] on icon "button" at bounding box center [606, 440] width 17 height 17
click at [636, 373] on icon "button" at bounding box center [637, 384] width 23 height 23
click at [756, 535] on button "button" at bounding box center [733, 570] width 121 height 69
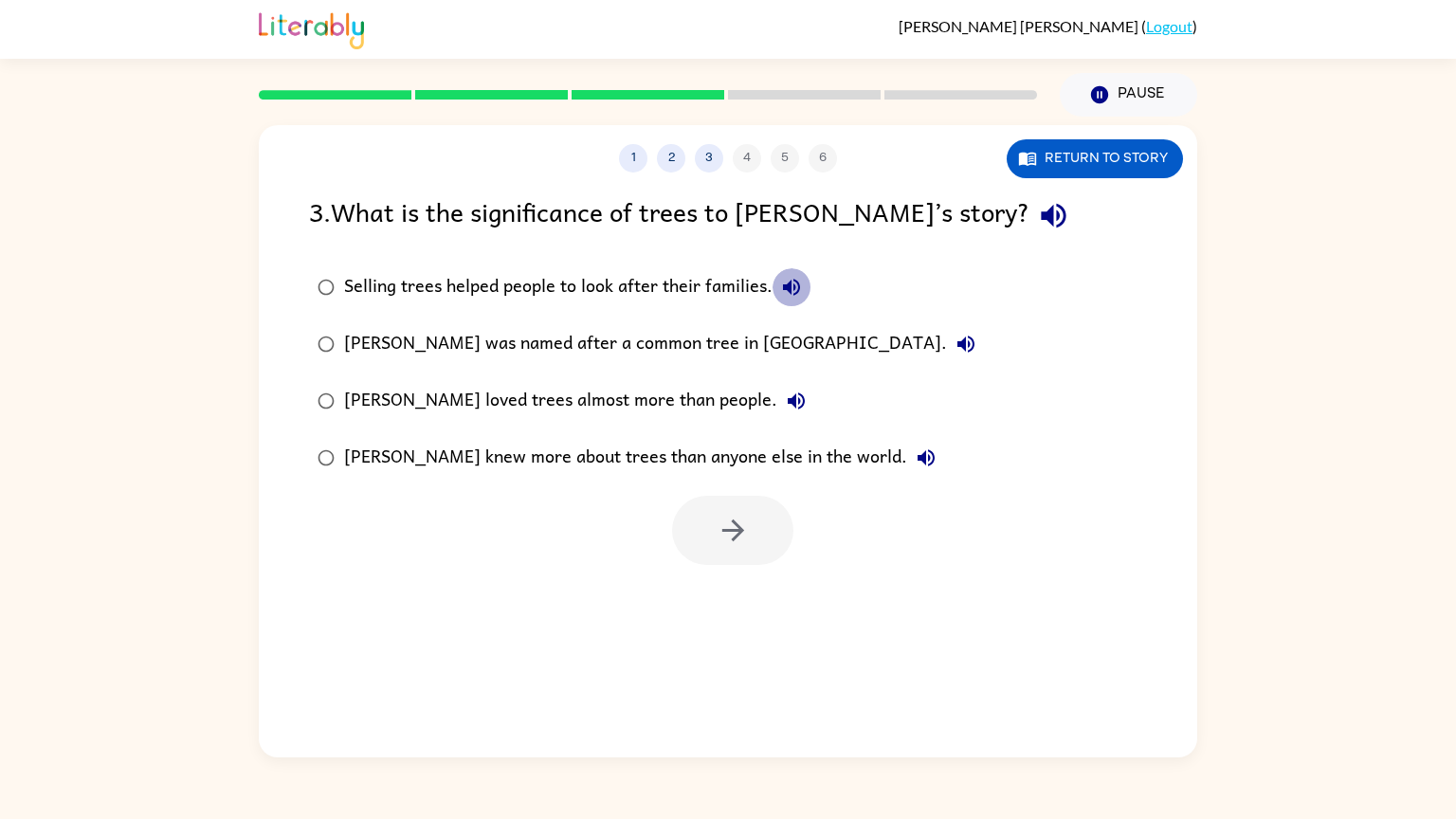
click at [793, 284] on icon "button" at bounding box center [791, 287] width 23 height 23
click at [947, 342] on button "[PERSON_NAME] was named after a common tree in [GEOGRAPHIC_DATA]." at bounding box center [966, 344] width 38 height 38
click at [788, 397] on icon "button" at bounding box center [795, 401] width 17 height 17
click at [917, 457] on icon "button" at bounding box center [925, 457] width 17 height 17
click at [789, 279] on icon "button" at bounding box center [791, 287] width 23 height 23
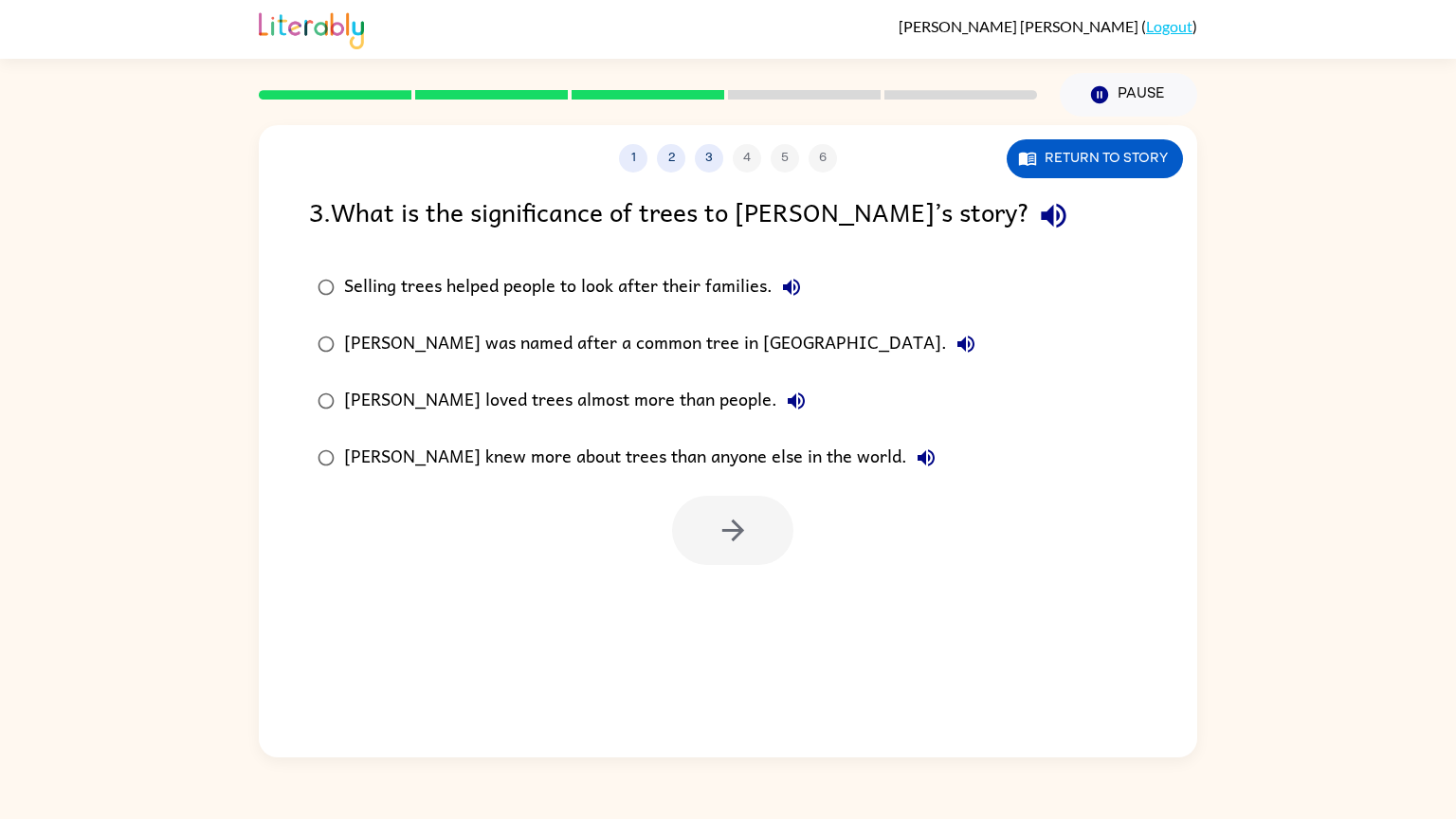
click at [789, 279] on icon "button" at bounding box center [791, 287] width 23 height 23
click at [955, 349] on icon "button" at bounding box center [966, 344] width 23 height 23
click at [788, 404] on icon "button" at bounding box center [795, 401] width 17 height 17
click at [914, 451] on icon "button" at bounding box center [925, 457] width 23 height 23
click at [751, 536] on button "button" at bounding box center [733, 530] width 121 height 69
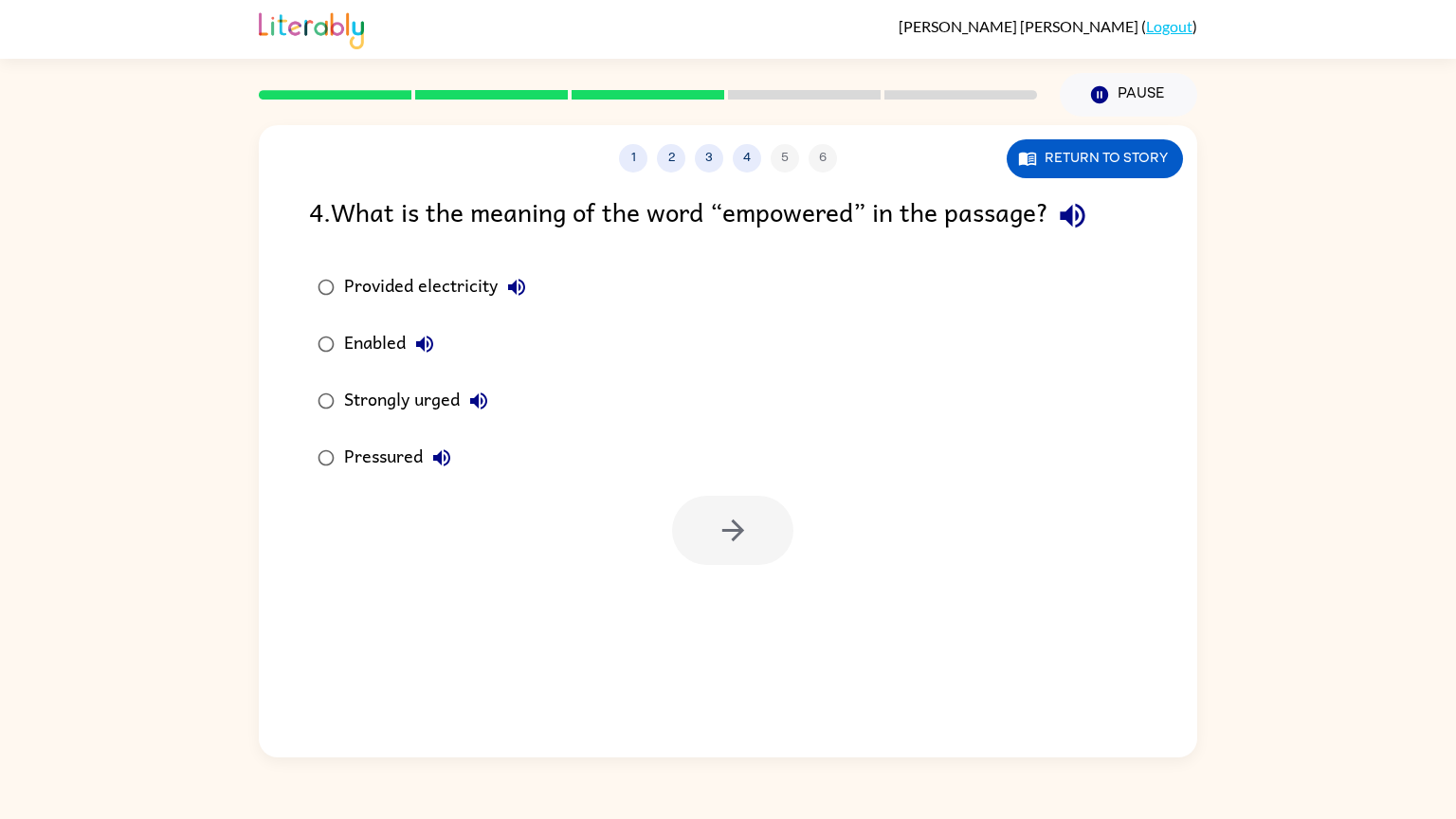
click at [512, 280] on icon "button" at bounding box center [516, 287] width 23 height 23
click at [431, 339] on icon "button" at bounding box center [425, 343] width 17 height 17
click at [480, 395] on icon "button" at bounding box center [478, 401] width 23 height 23
click at [443, 450] on icon "button" at bounding box center [441, 457] width 17 height 17
click at [743, 534] on icon "button" at bounding box center [733, 529] width 33 height 33
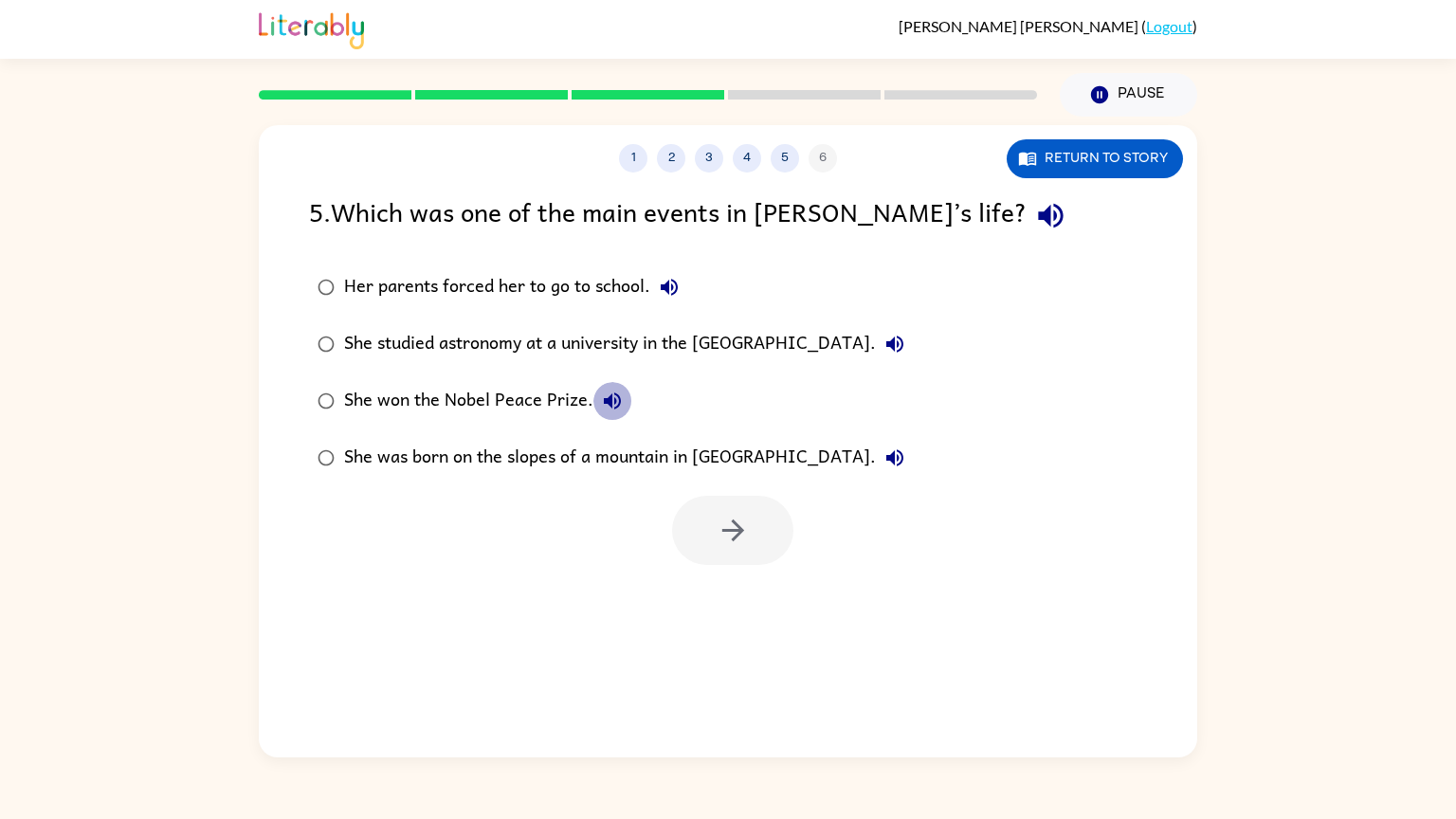
click at [615, 407] on icon "button" at bounding box center [612, 401] width 17 height 17
click at [740, 533] on icon "button" at bounding box center [732, 530] width 22 height 22
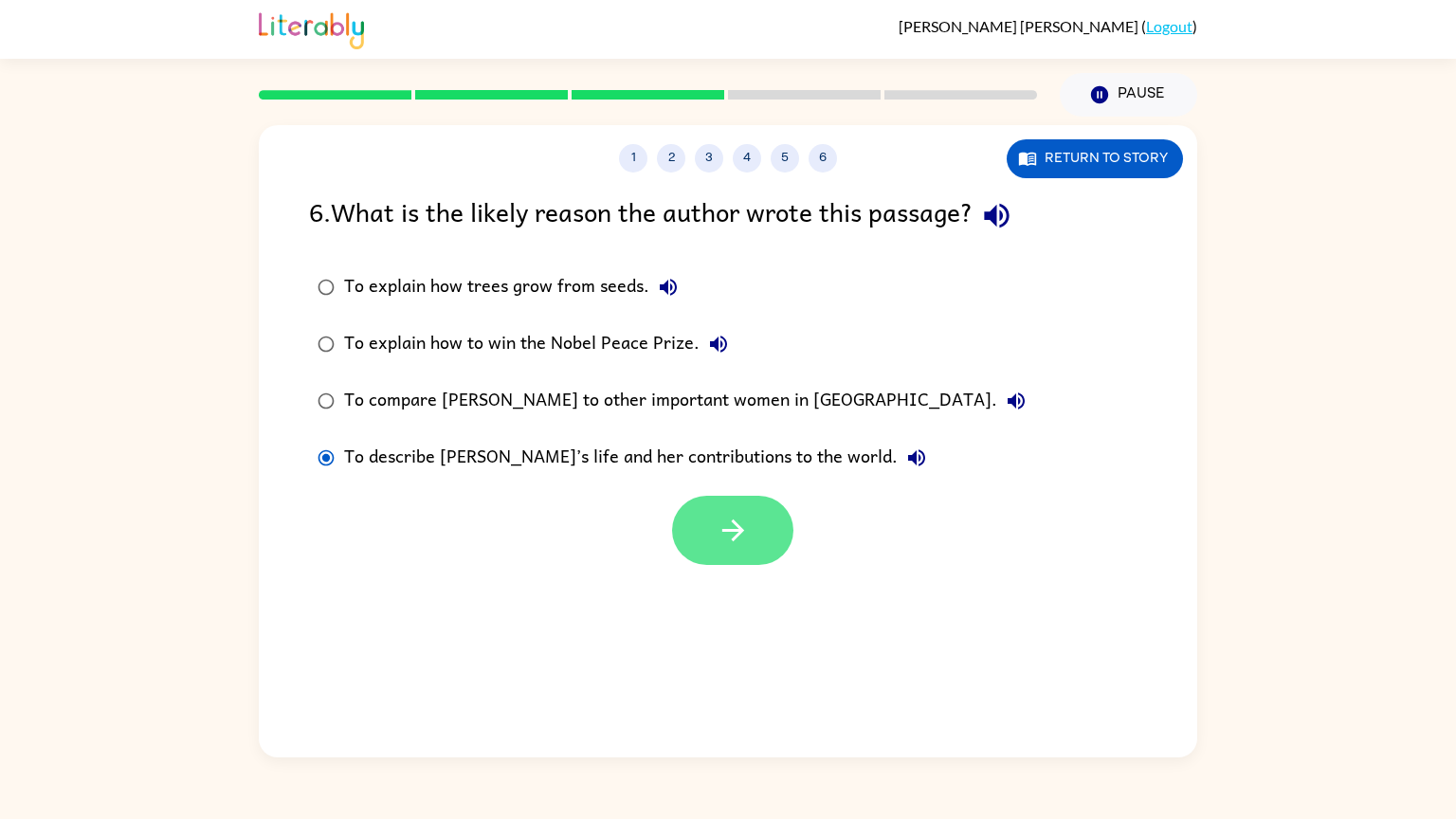
click at [745, 536] on icon "button" at bounding box center [733, 529] width 33 height 33
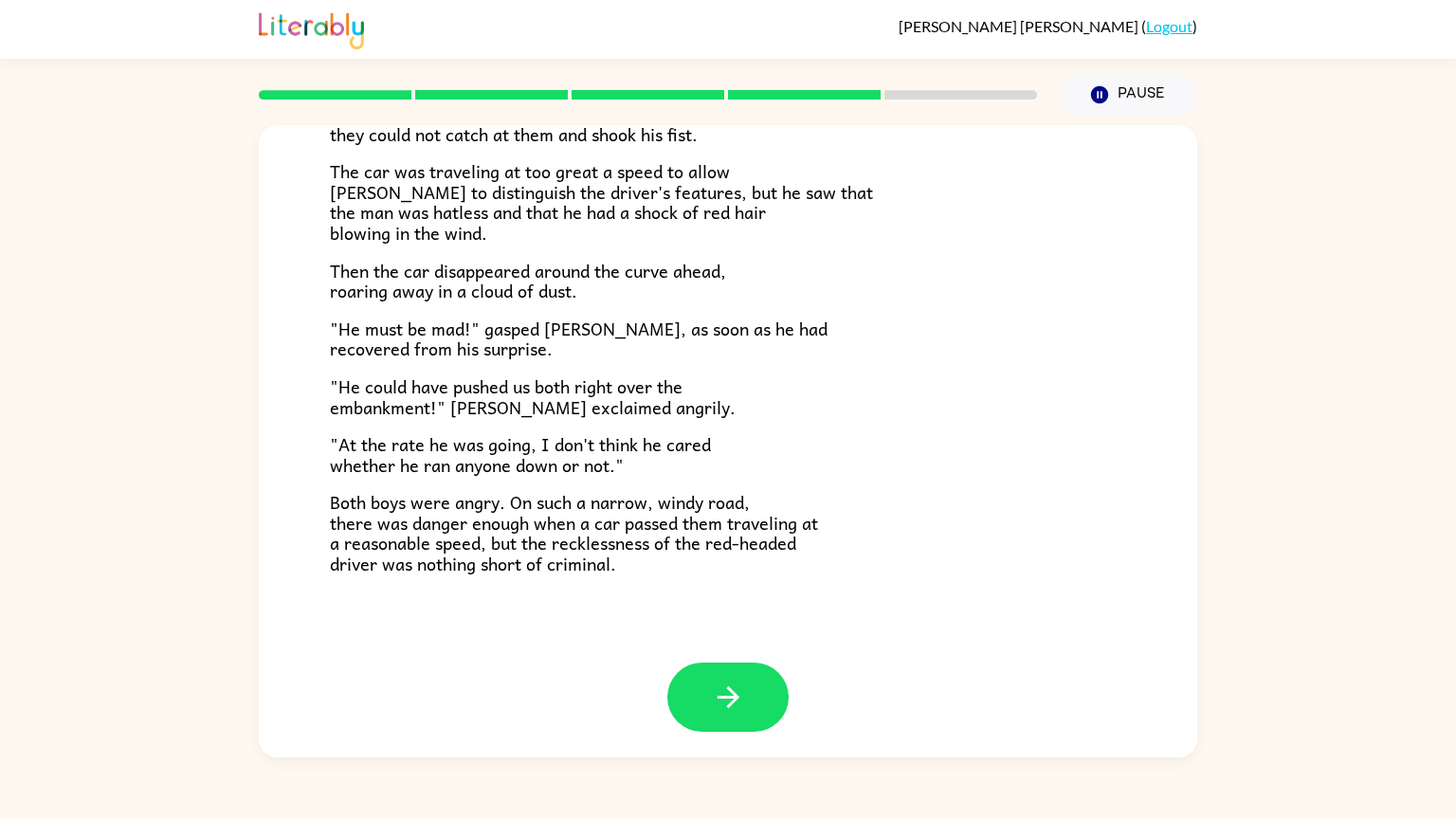
scroll to position [435, 0]
click at [740, 686] on icon "button" at bounding box center [728, 694] width 33 height 33
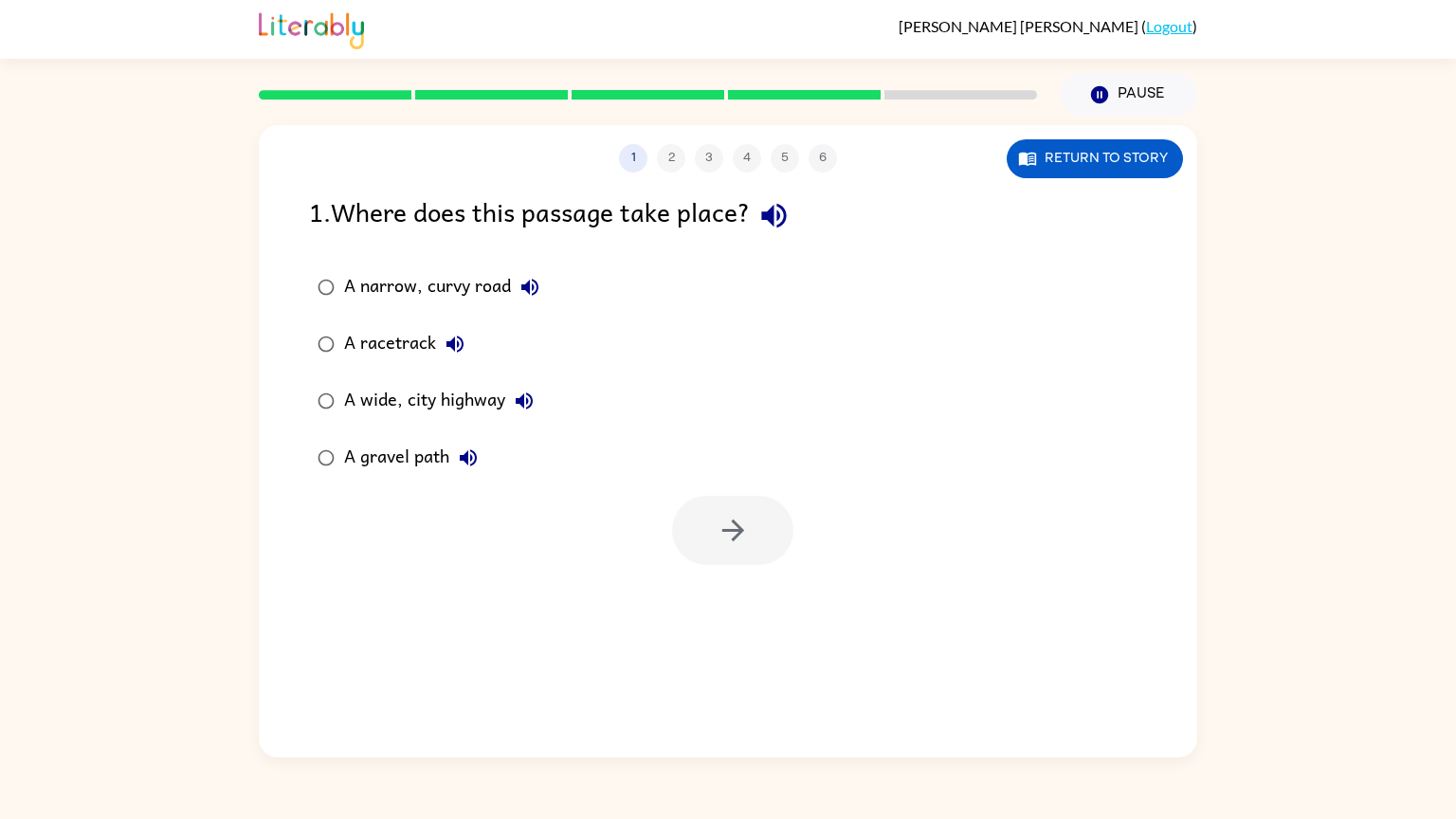
scroll to position [0, 0]
click at [730, 529] on icon "button" at bounding box center [732, 530] width 22 height 22
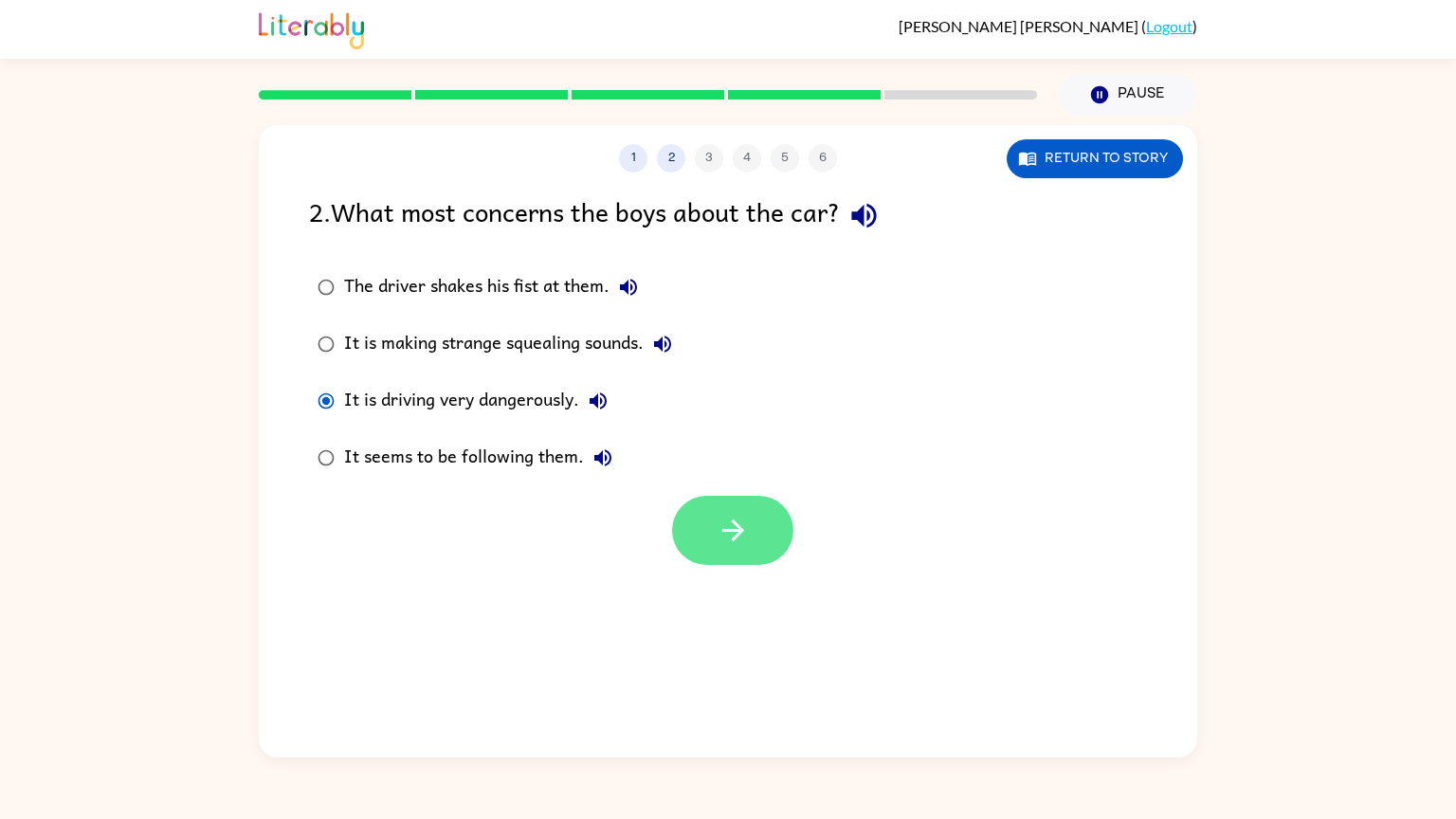
click at [710, 524] on button "button" at bounding box center [733, 530] width 121 height 69
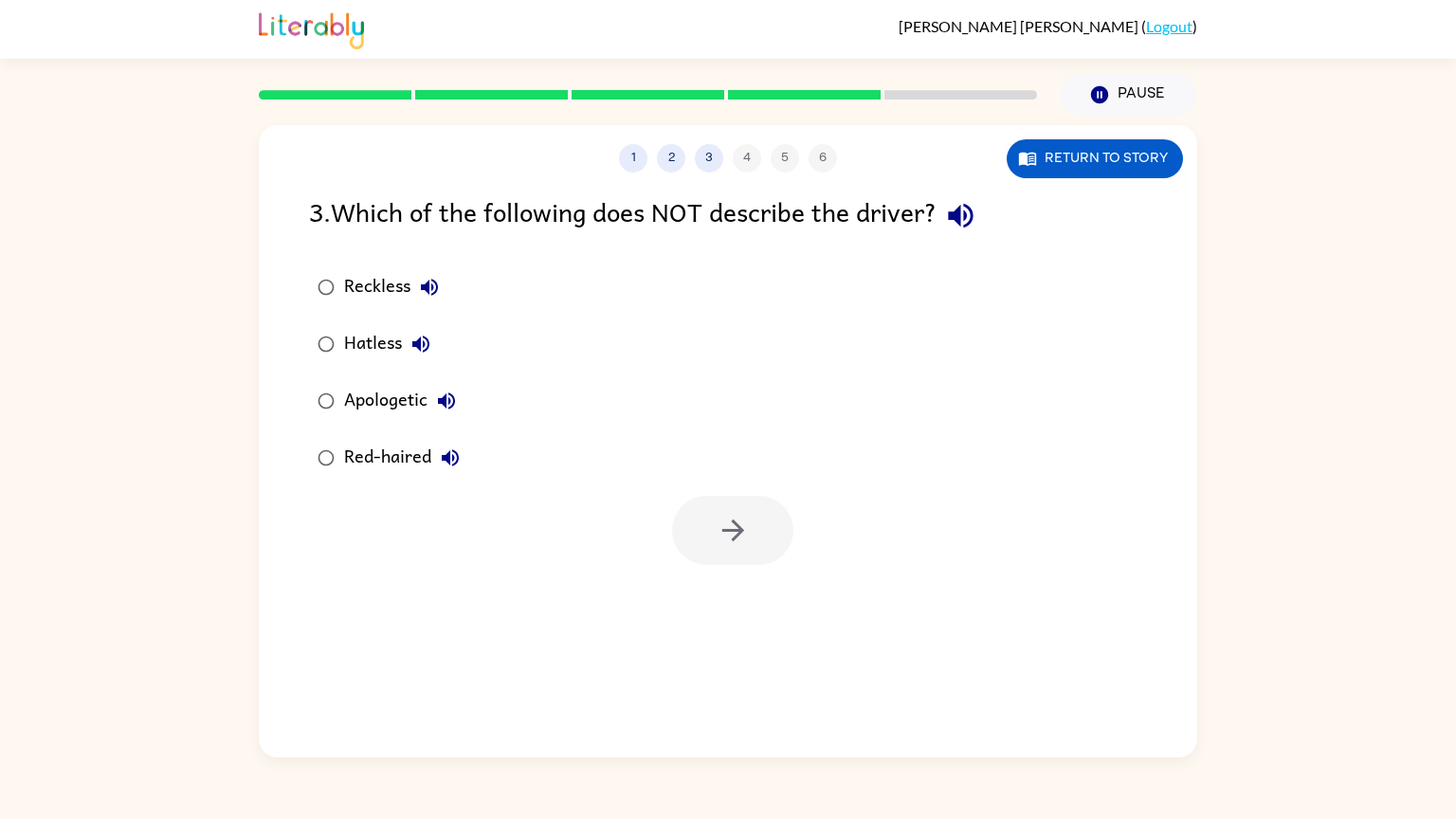
click at [415, 342] on icon "button" at bounding box center [421, 343] width 17 height 17
click at [449, 400] on icon "button" at bounding box center [446, 401] width 17 height 17
click at [775, 511] on button "button" at bounding box center [733, 530] width 121 height 69
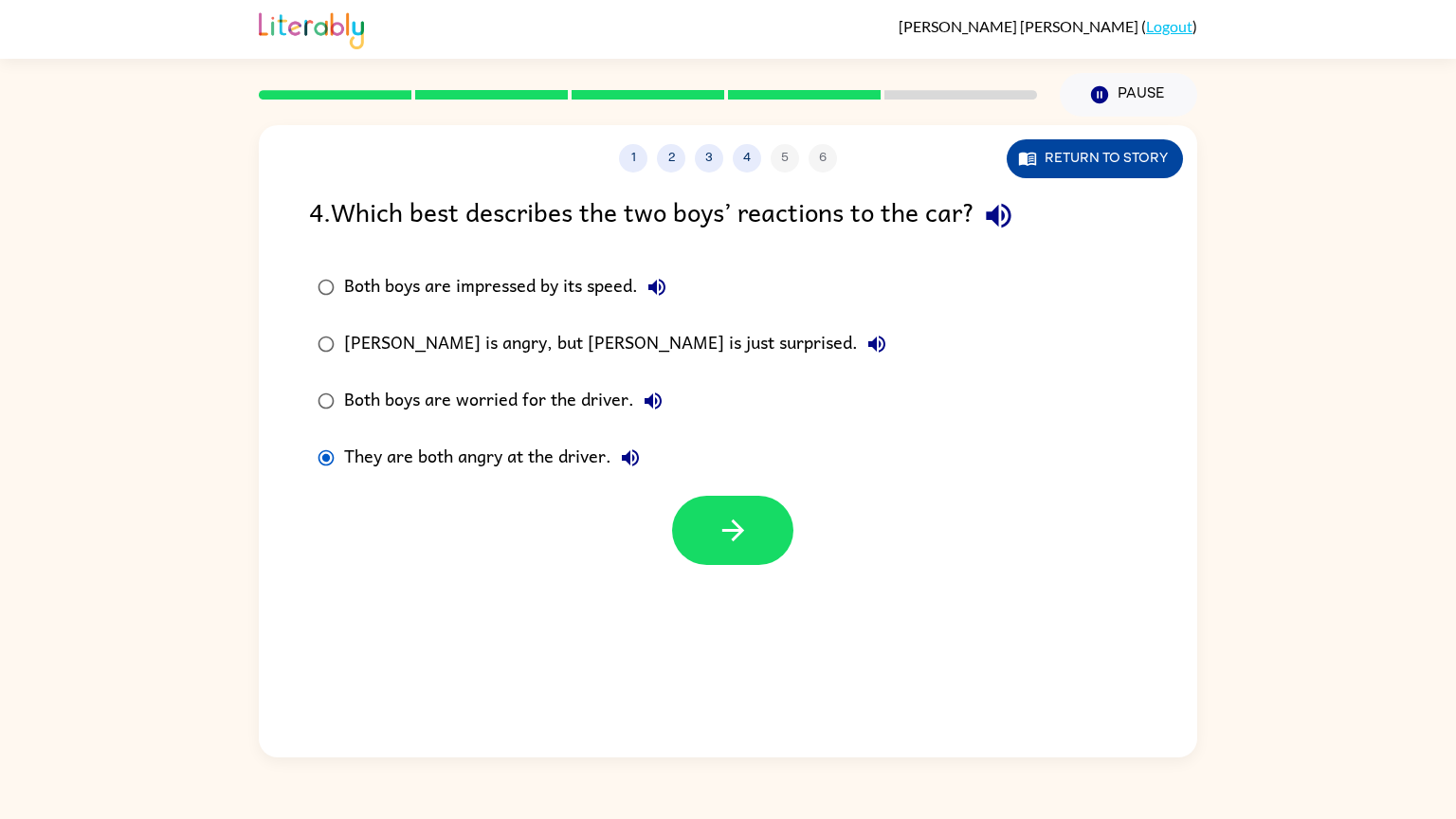
click at [1170, 154] on button "Return to story" at bounding box center [1095, 159] width 177 height 39
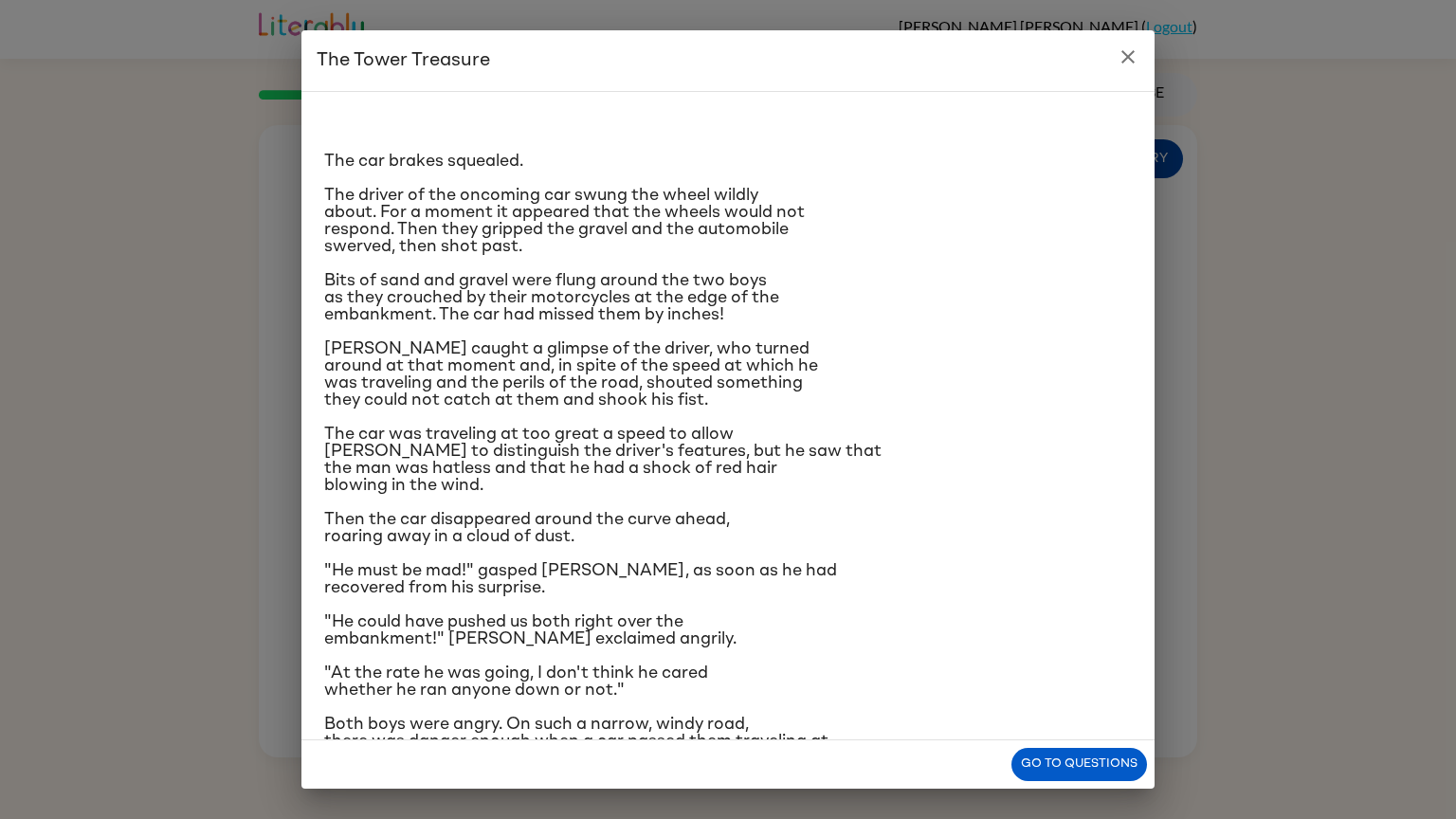
scroll to position [64, 0]
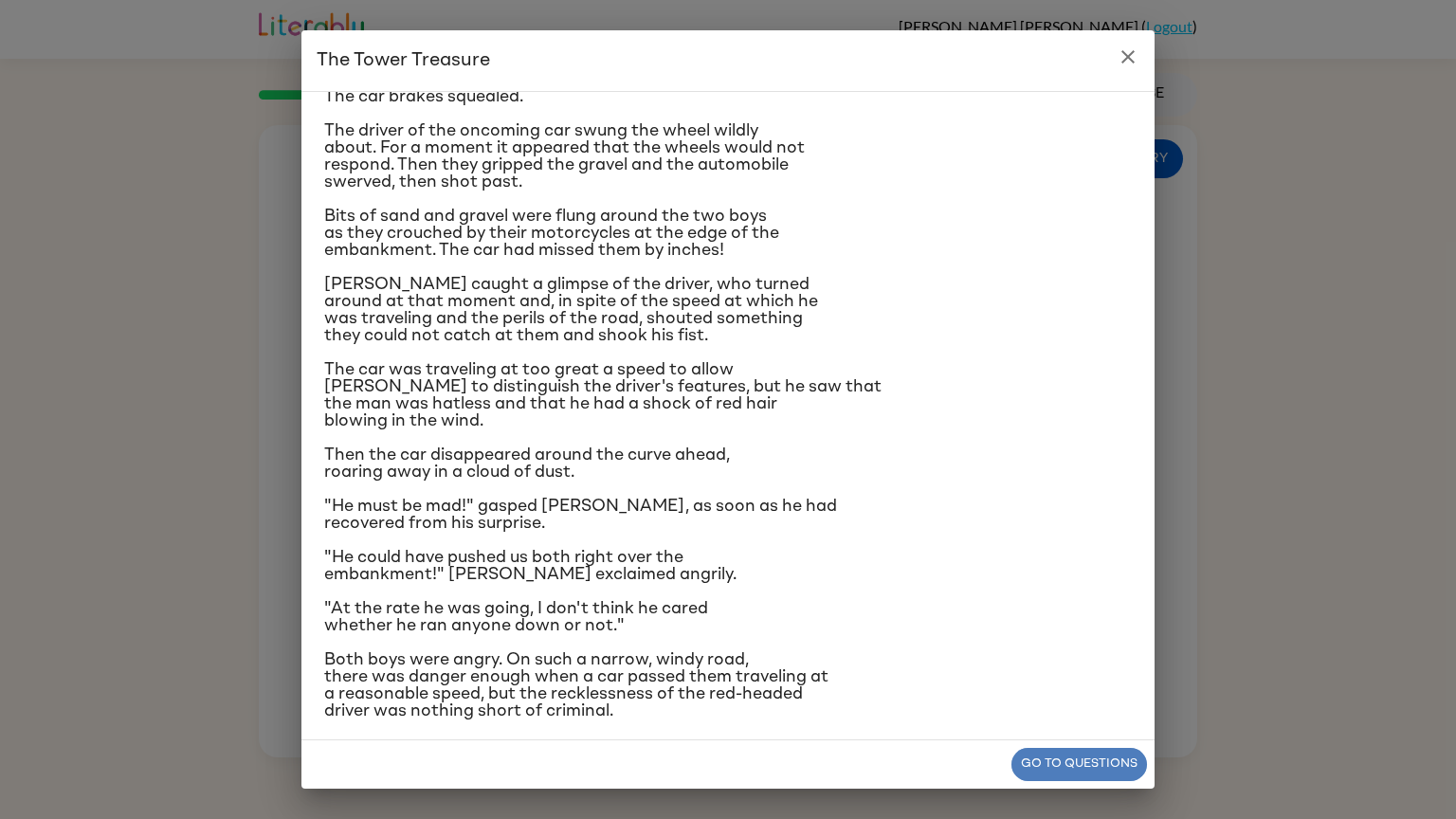
click at [1081, 773] on button "Go to questions" at bounding box center [1079, 763] width 136 height 33
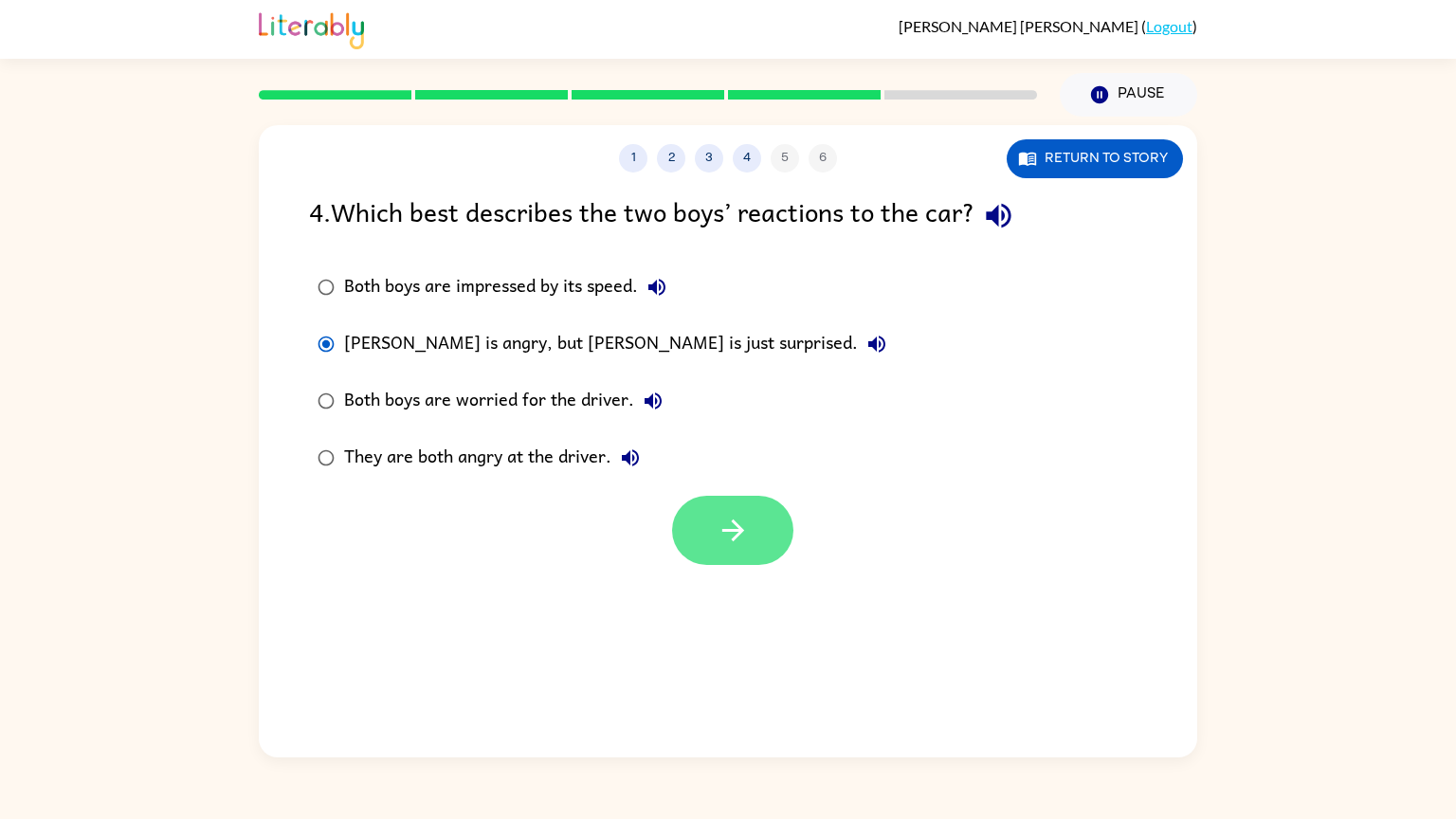
click at [759, 529] on button "button" at bounding box center [733, 530] width 121 height 69
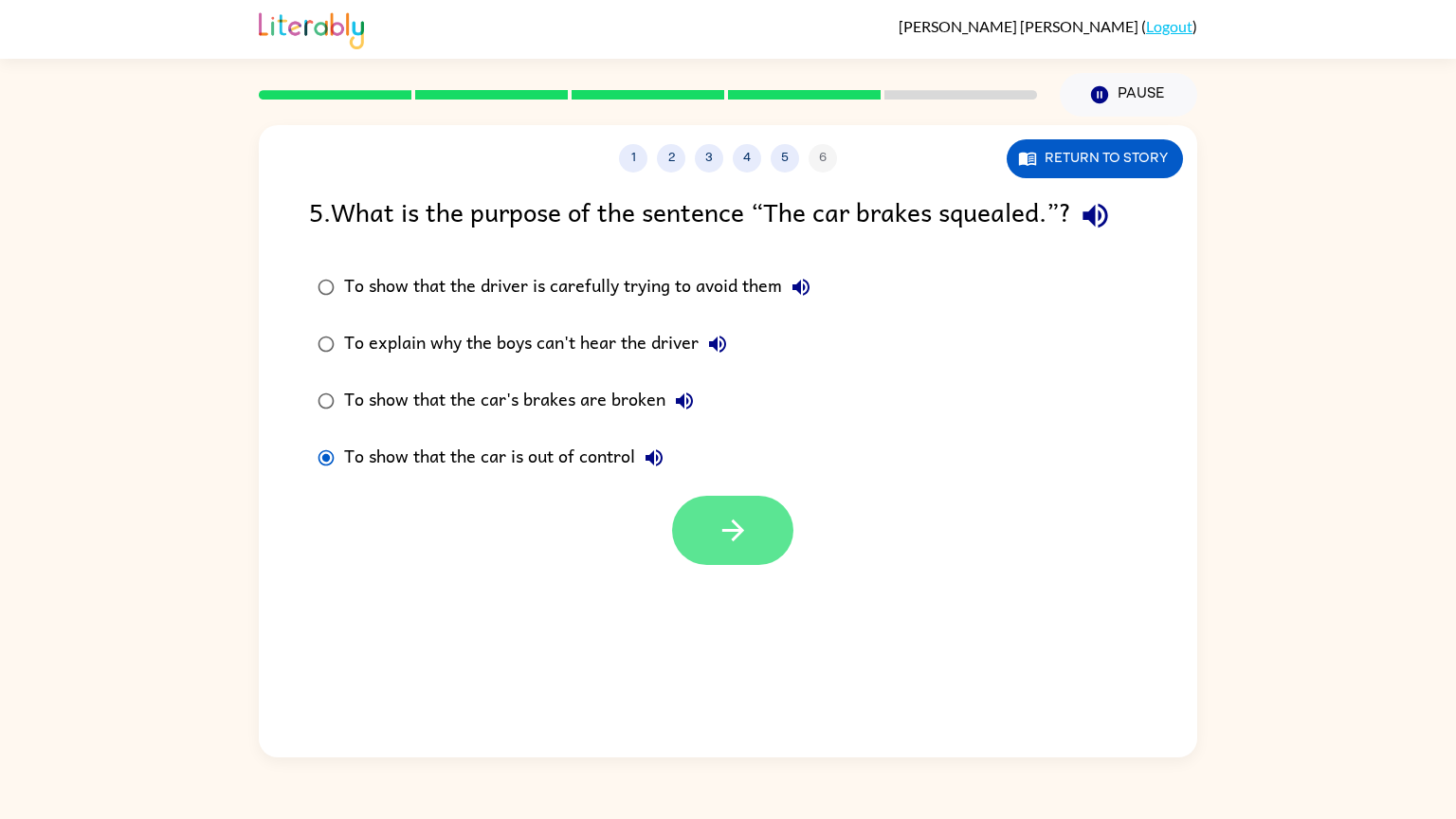
click at [768, 535] on button "button" at bounding box center [733, 530] width 121 height 69
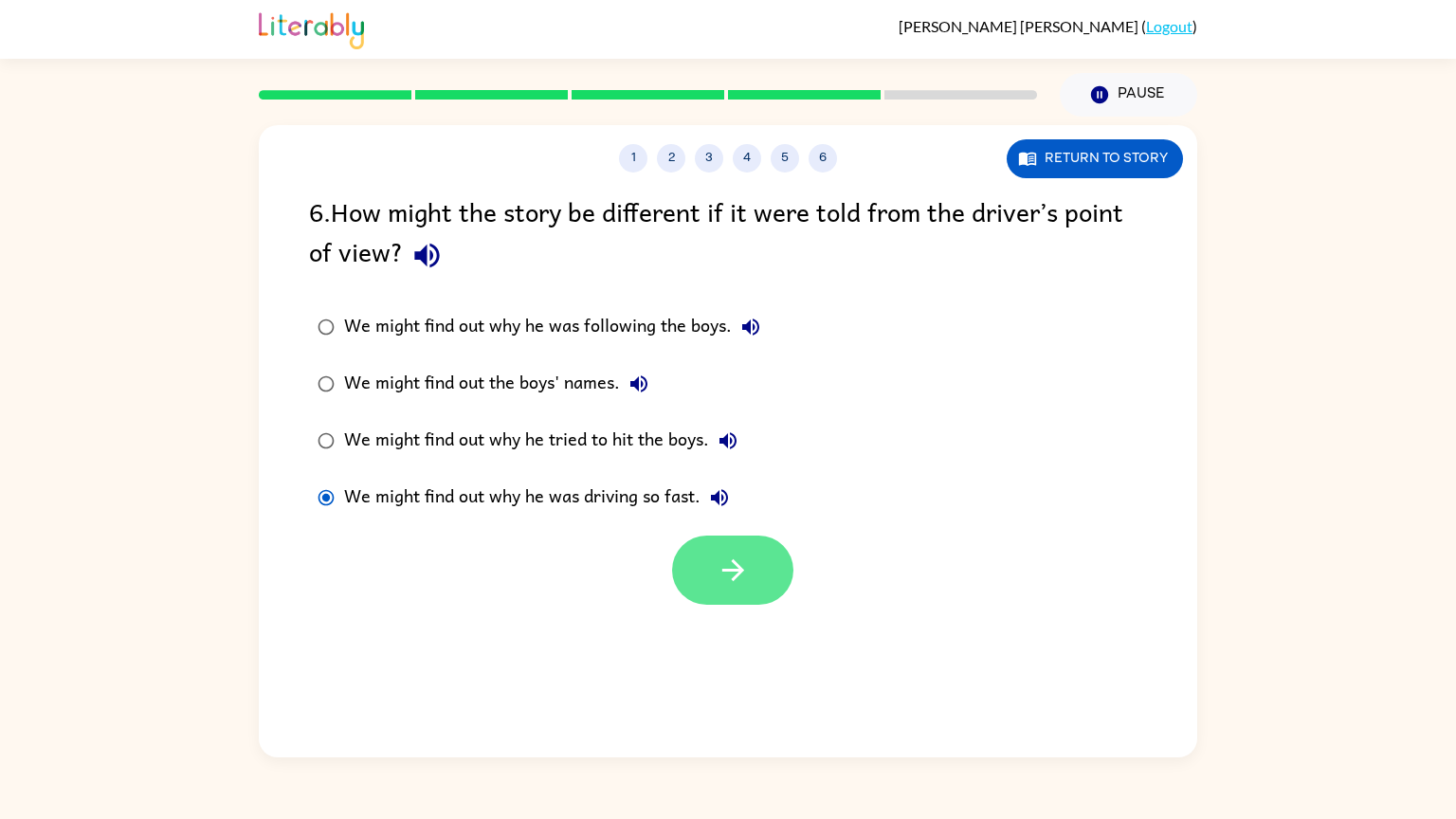
click at [747, 580] on icon "button" at bounding box center [733, 569] width 33 height 33
